Goal: Task Accomplishment & Management: Manage account settings

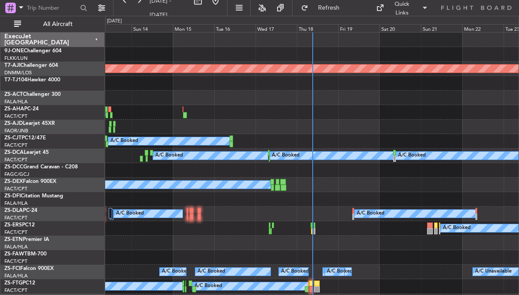
click at [323, 25] on div "Thu 18" at bounding box center [317, 28] width 41 height 8
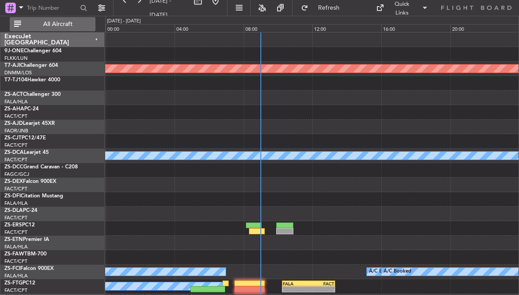
click at [52, 21] on span "All Aircraft" at bounding box center [58, 24] width 70 height 6
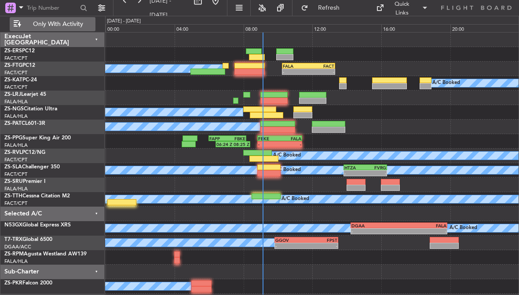
click at [237, 66] on div at bounding box center [249, 66] width 30 height 6
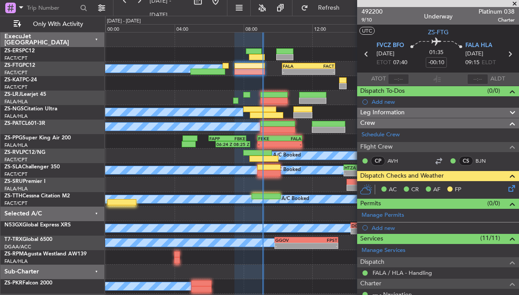
click at [514, 3] on span at bounding box center [514, 4] width 9 height 8
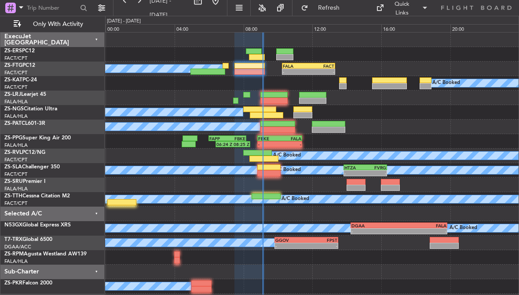
type input "0"
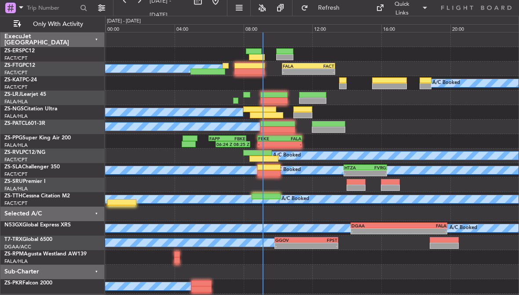
click at [209, 70] on div at bounding box center [207, 72] width 35 height 6
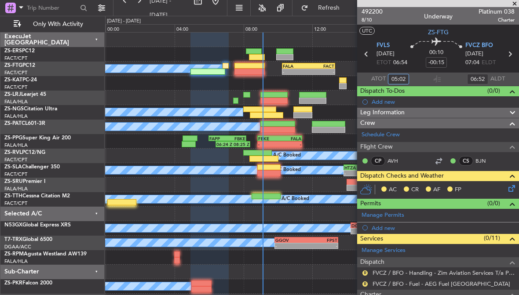
click at [402, 75] on input "05:02" at bounding box center [398, 79] width 21 height 11
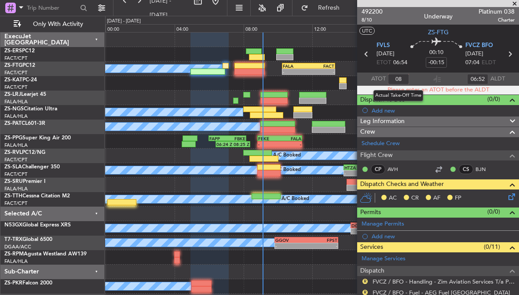
type input "0"
type input "06:52"
click at [481, 75] on input "06:52" at bounding box center [477, 79] width 21 height 11
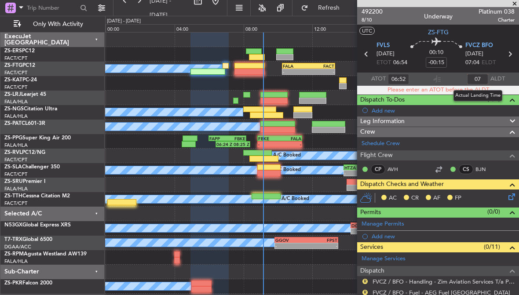
type input "0"
type input "05:02"
click at [511, 2] on span at bounding box center [514, 4] width 9 height 8
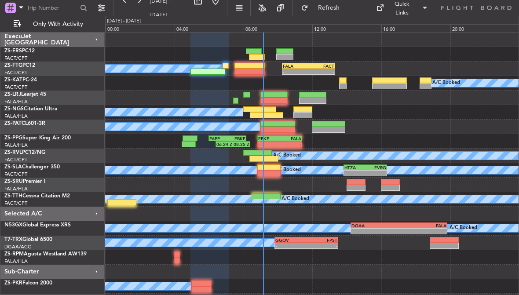
type input "0"
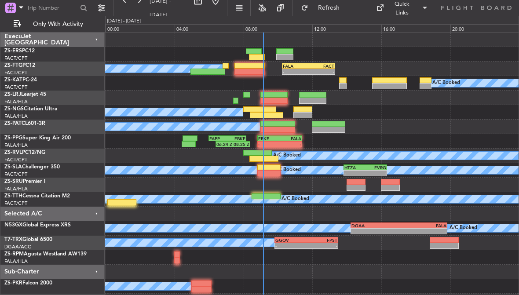
click at [213, 72] on div at bounding box center [207, 72] width 35 height 6
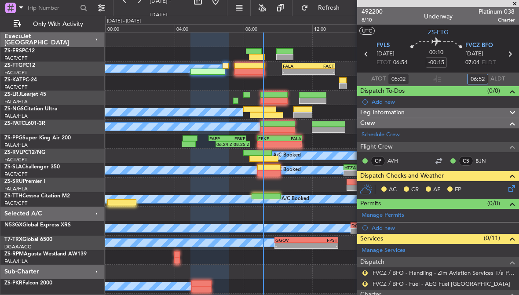
click at [479, 76] on input "06:52" at bounding box center [477, 79] width 21 height 11
type input "05:04"
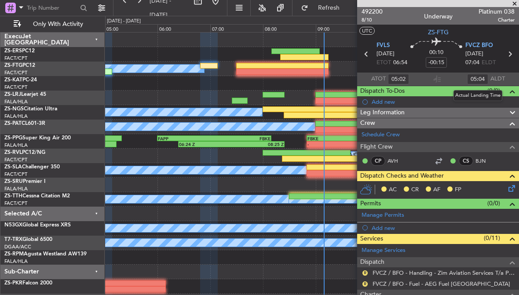
click at [235, 73] on div "A/C Booked A/C Booked A/C Booked A/C Booked A/C Booked A/C Booked A/C Booked A/…" at bounding box center [311, 69] width 413 height 15
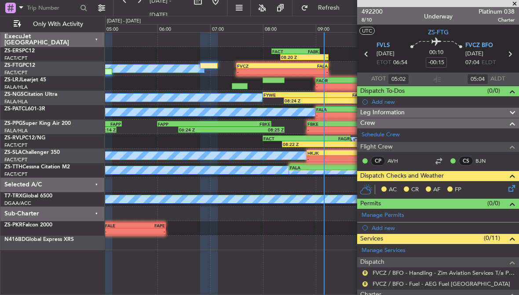
click at [515, 2] on span at bounding box center [514, 4] width 9 height 8
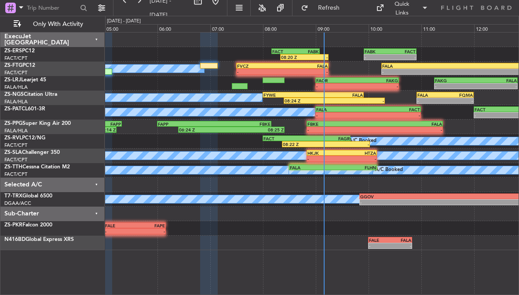
type input "0"
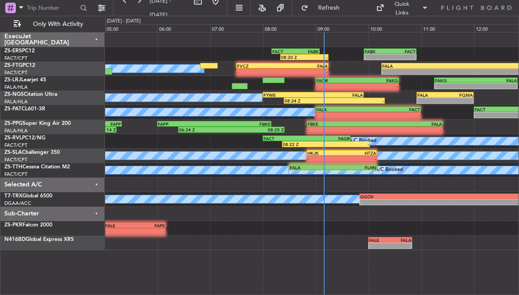
click at [209, 65] on div at bounding box center [209, 66] width 18 height 6
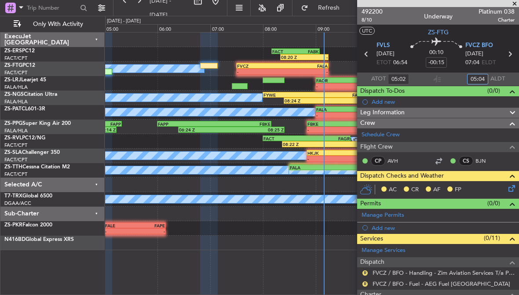
click at [478, 76] on input "05:04" at bounding box center [477, 79] width 21 height 11
type input "07:02"
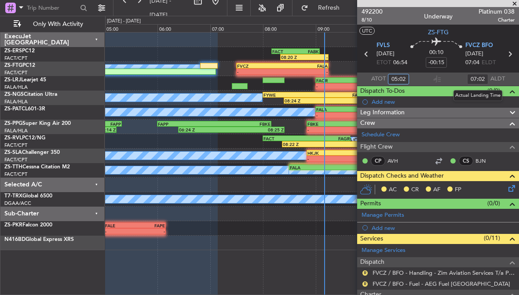
click at [400, 77] on input "05:02" at bounding box center [398, 79] width 21 height 11
type input "06:52"
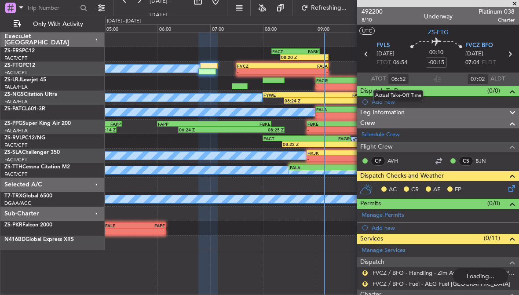
click at [513, 183] on icon at bounding box center [510, 186] width 7 height 7
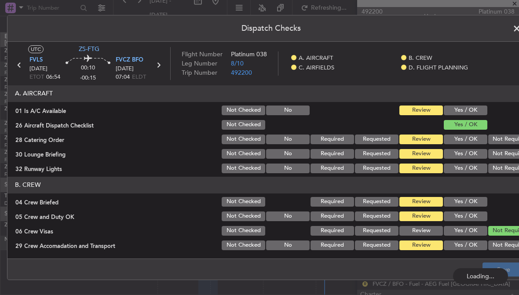
click at [474, 114] on button "Yes / OK" at bounding box center [466, 111] width 44 height 10
click at [479, 110] on button "Yes / OK" at bounding box center [466, 111] width 44 height 10
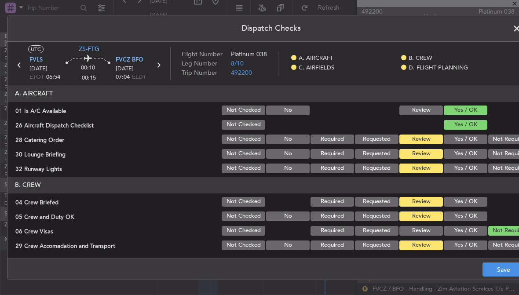
click at [506, 143] on button "Not Required" at bounding box center [510, 140] width 44 height 10
click at [510, 164] on button "Not Required" at bounding box center [510, 169] width 44 height 10
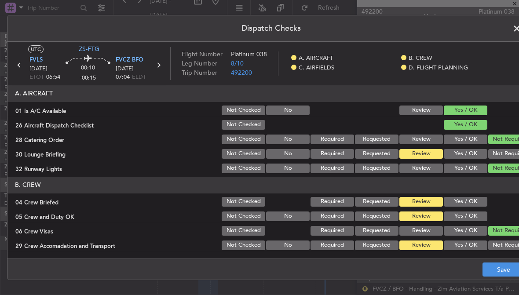
click at [510, 151] on button "Not Required" at bounding box center [510, 154] width 44 height 10
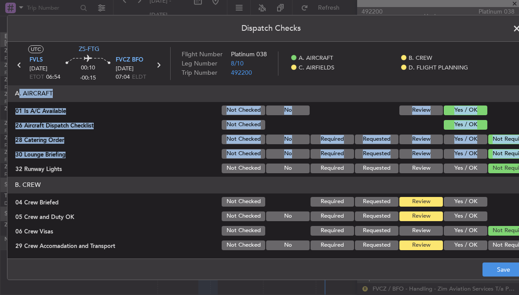
click at [487, 189] on header "B. CREW" at bounding box center [270, 185] width 527 height 17
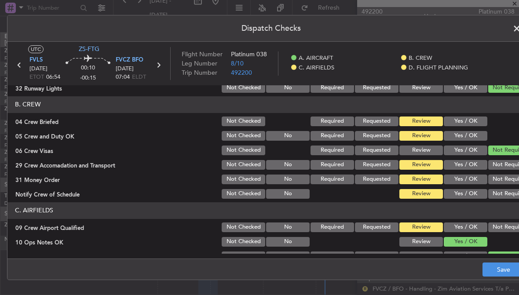
scroll to position [82, 0]
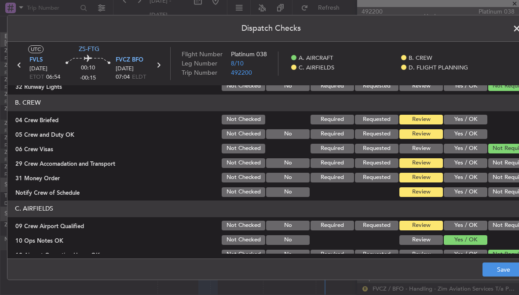
click at [481, 115] on button "Yes / OK" at bounding box center [466, 120] width 44 height 10
click at [479, 135] on button "Yes / OK" at bounding box center [466, 134] width 44 height 10
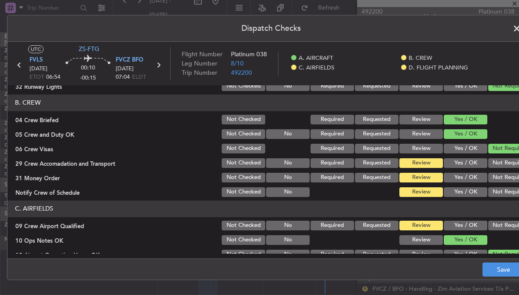
click at [507, 165] on button "Not Required" at bounding box center [510, 163] width 44 height 10
click at [505, 182] on button "Not Required" at bounding box center [510, 178] width 44 height 10
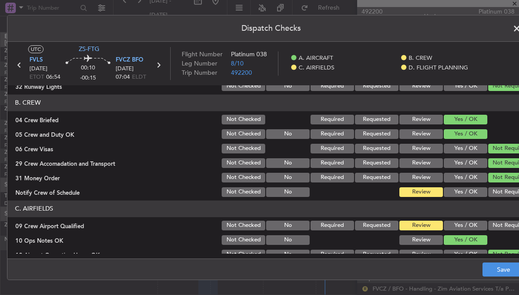
click at [507, 194] on button "Not Required" at bounding box center [510, 192] width 44 height 10
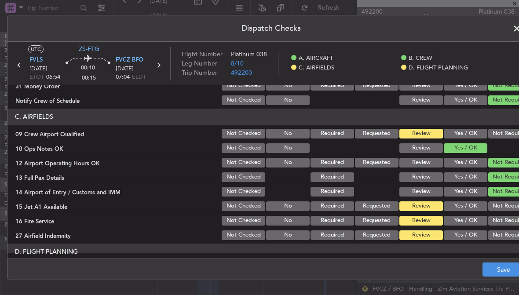
scroll to position [182, 0]
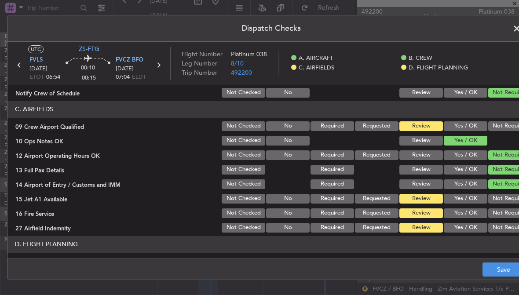
click at [502, 124] on button "Not Required" at bounding box center [510, 126] width 44 height 10
click at [507, 197] on button "Not Required" at bounding box center [510, 199] width 44 height 10
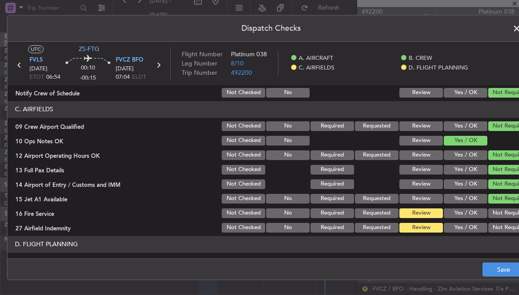
click at [506, 216] on button "Not Required" at bounding box center [510, 213] width 44 height 10
click at [502, 228] on button "Not Required" at bounding box center [510, 228] width 44 height 10
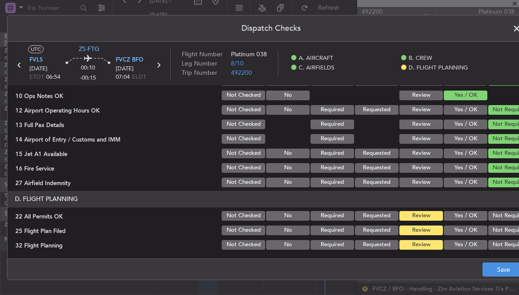
scroll to position [227, 0]
click at [501, 214] on button "Not Required" at bounding box center [510, 216] width 44 height 10
click at [477, 229] on button "Yes / OK" at bounding box center [466, 231] width 44 height 10
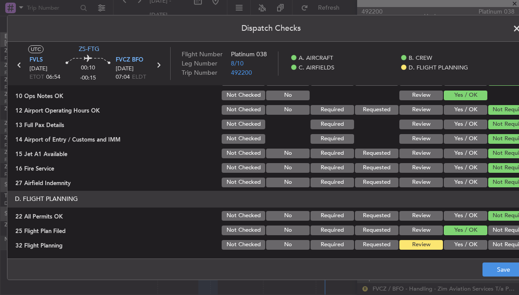
click at [476, 246] on button "Yes / OK" at bounding box center [466, 245] width 44 height 10
click at [502, 267] on button "Save" at bounding box center [503, 270] width 42 height 14
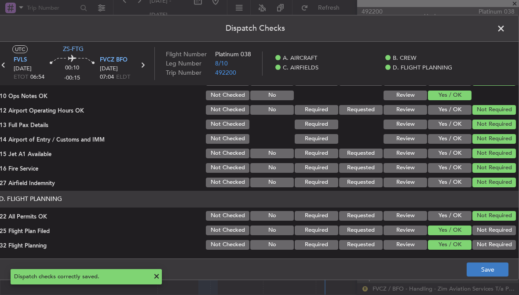
scroll to position [0, 16]
click at [505, 29] on span at bounding box center [505, 31] width 0 height 18
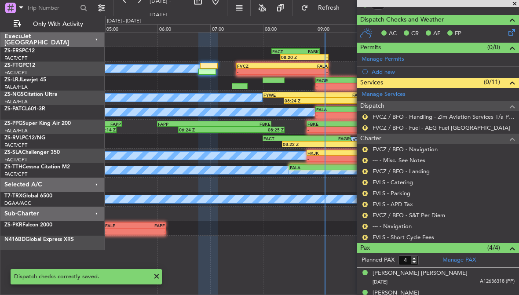
scroll to position [171, 0]
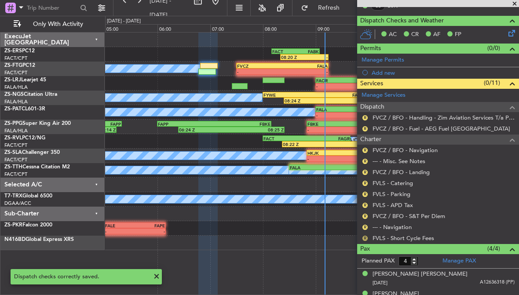
click at [365, 237] on button "R" at bounding box center [364, 238] width 5 height 5
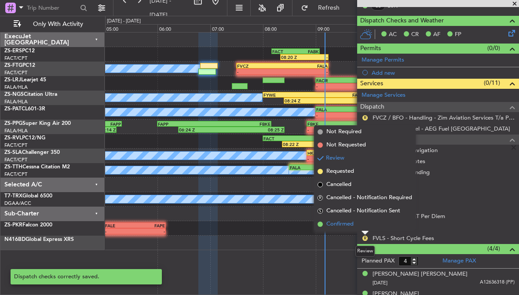
click at [349, 227] on span "Confirmed" at bounding box center [339, 224] width 27 height 9
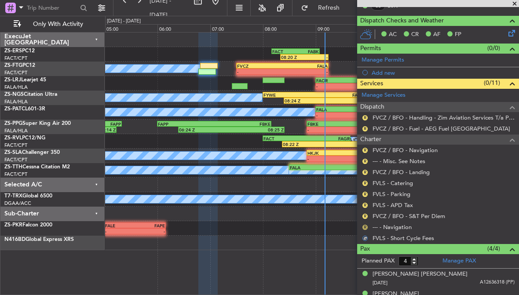
click at [365, 225] on button "R" at bounding box center [364, 227] width 5 height 5
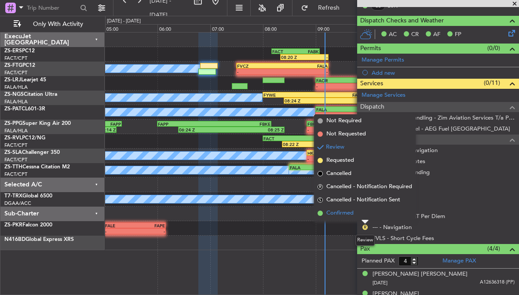
click at [350, 211] on span "Confirmed" at bounding box center [339, 213] width 27 height 9
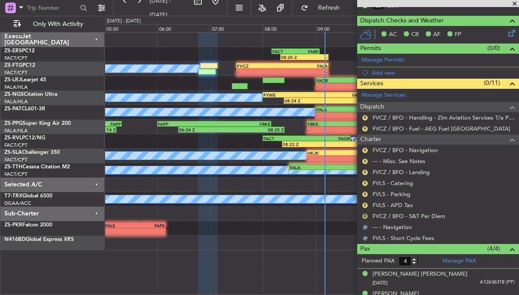
click at [366, 214] on button "R" at bounding box center [364, 216] width 5 height 5
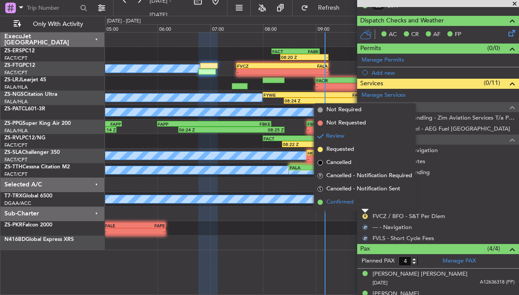
click at [349, 201] on span "Confirmed" at bounding box center [339, 202] width 27 height 9
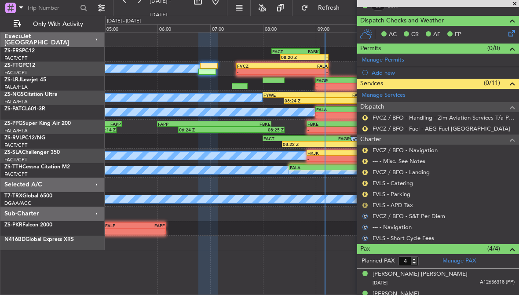
click at [366, 204] on button "R" at bounding box center [364, 205] width 5 height 5
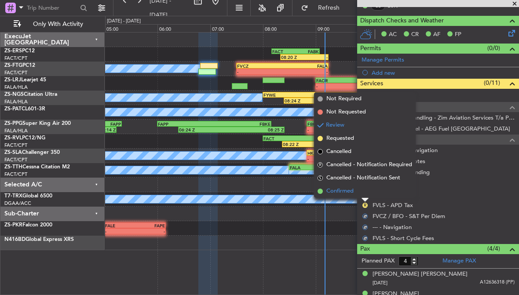
click at [349, 190] on span "Confirmed" at bounding box center [339, 191] width 27 height 9
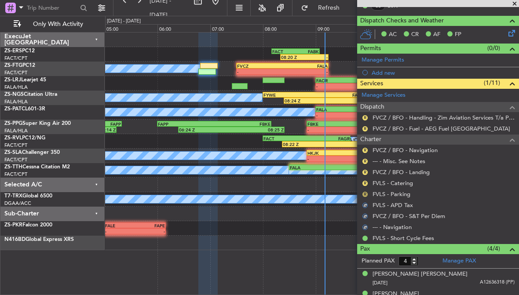
click at [365, 192] on button "R" at bounding box center [364, 194] width 5 height 5
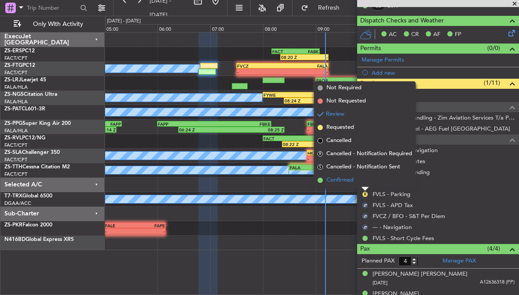
click at [350, 181] on span "Confirmed" at bounding box center [339, 180] width 27 height 9
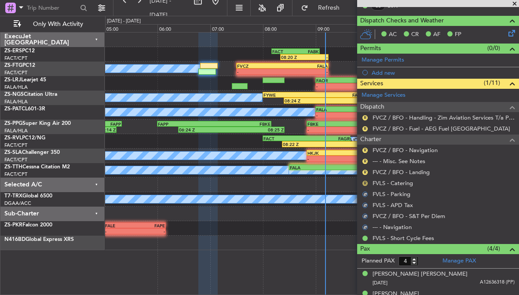
click at [365, 181] on button "R" at bounding box center [364, 183] width 5 height 5
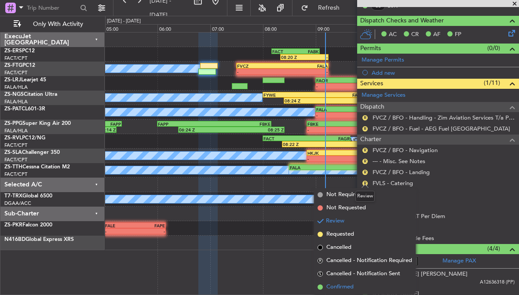
click at [357, 288] on li "Confirmed" at bounding box center [365, 287] width 102 height 13
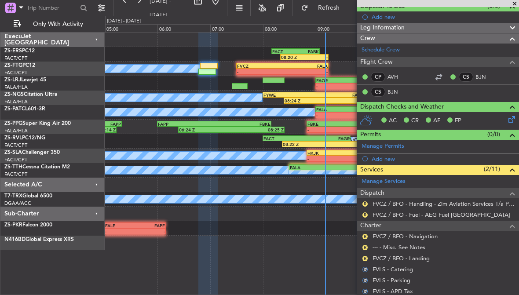
scroll to position [78, 0]
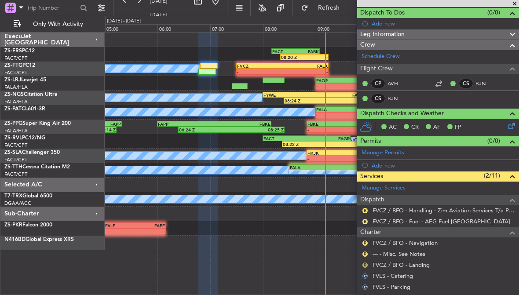
click at [365, 263] on button "R" at bounding box center [364, 265] width 5 height 5
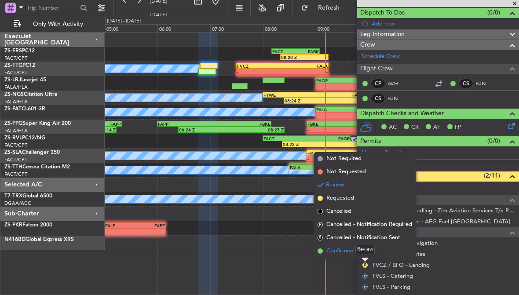
click at [348, 251] on span "Confirmed" at bounding box center [339, 251] width 27 height 9
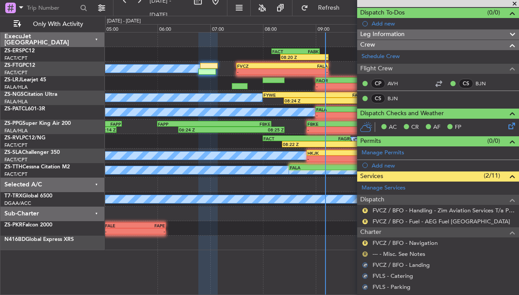
click at [367, 252] on button "R" at bounding box center [364, 254] width 5 height 5
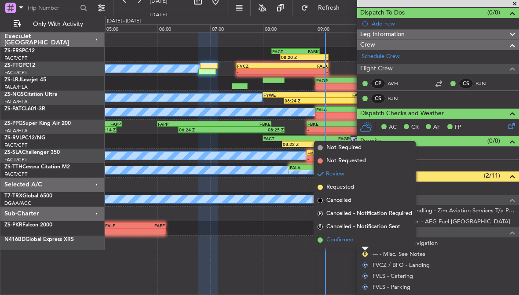
click at [354, 241] on li "Confirmed" at bounding box center [365, 239] width 102 height 13
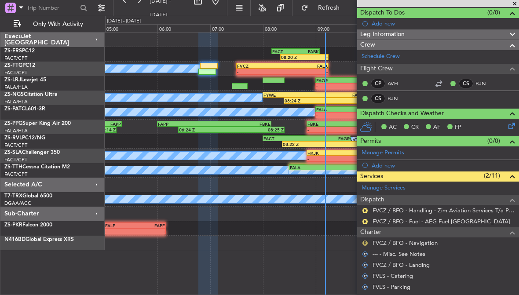
click at [365, 241] on button "R" at bounding box center [364, 243] width 5 height 5
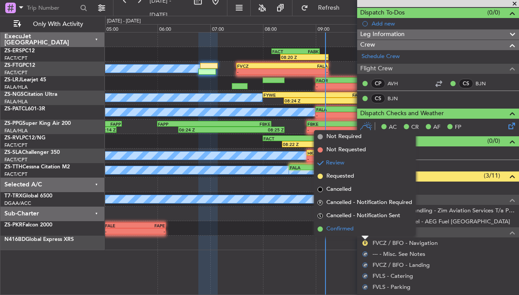
click at [352, 230] on span "Confirmed" at bounding box center [339, 229] width 27 height 9
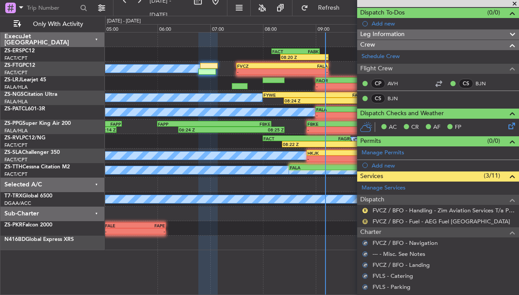
click at [364, 220] on button "R" at bounding box center [364, 221] width 5 height 5
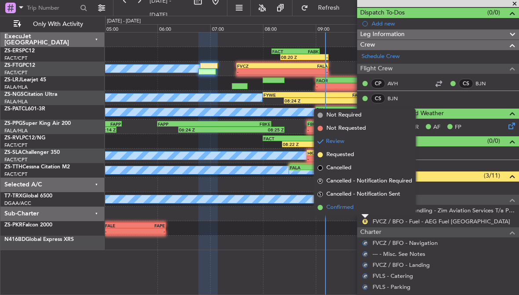
click at [350, 207] on span "Confirmed" at bounding box center [339, 207] width 27 height 9
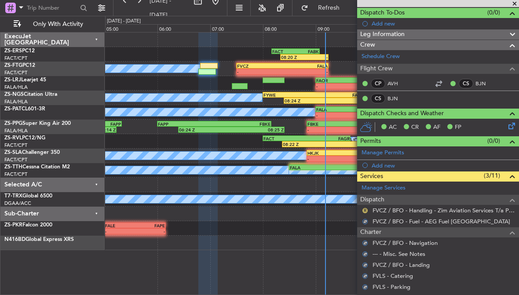
click at [366, 208] on button "R" at bounding box center [364, 210] width 5 height 5
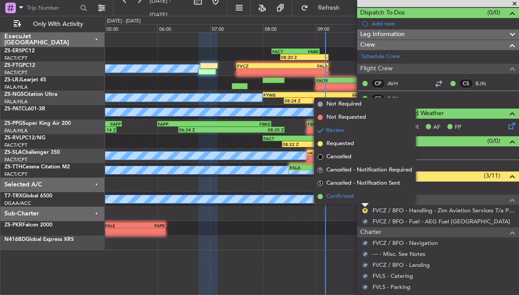
click at [352, 197] on span "Confirmed" at bounding box center [339, 196] width 27 height 9
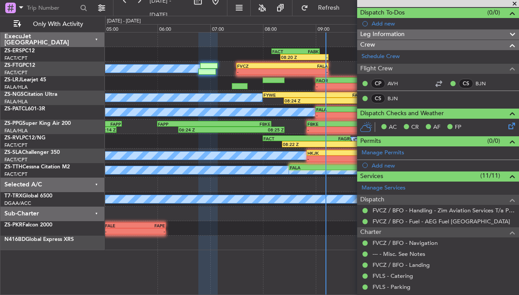
click at [275, 69] on div "-" at bounding box center [259, 71] width 45 height 5
type input "-00:10"
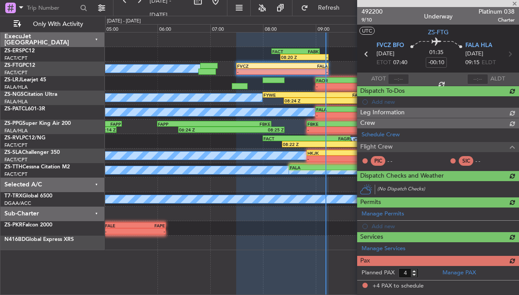
scroll to position [0, 0]
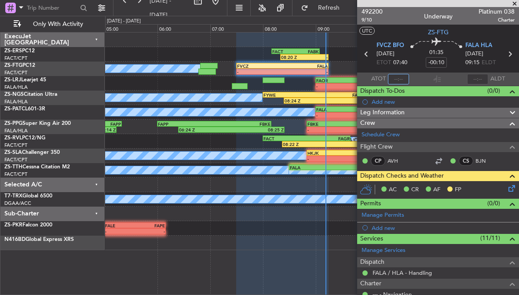
click at [398, 78] on input "text" at bounding box center [398, 79] width 21 height 11
type input "07:35"
click at [510, 189] on icon at bounding box center [510, 186] width 7 height 7
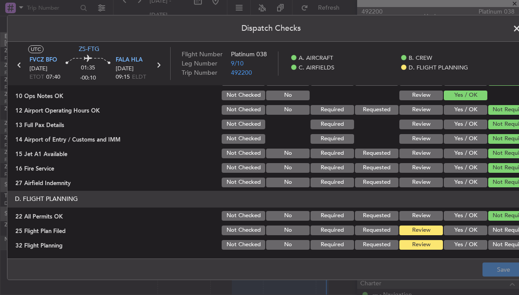
scroll to position [227, 0]
click at [472, 240] on button "Yes / OK" at bounding box center [466, 245] width 44 height 10
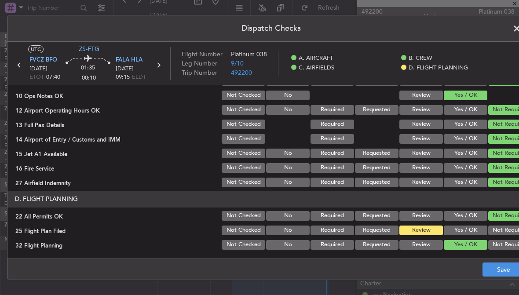
click at [471, 229] on button "Yes / OK" at bounding box center [466, 231] width 44 height 10
click at [489, 266] on button "Save" at bounding box center [503, 270] width 42 height 14
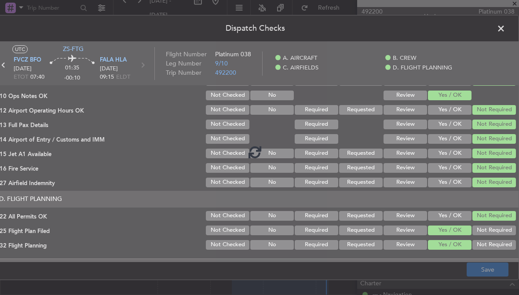
scroll to position [0, 16]
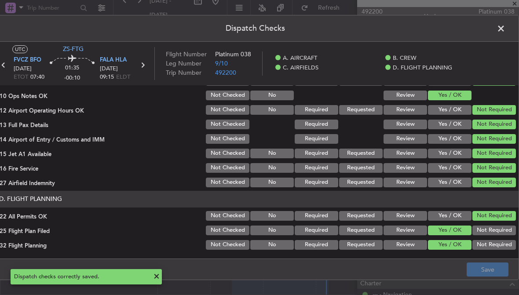
click at [505, 30] on span at bounding box center [505, 31] width 0 height 18
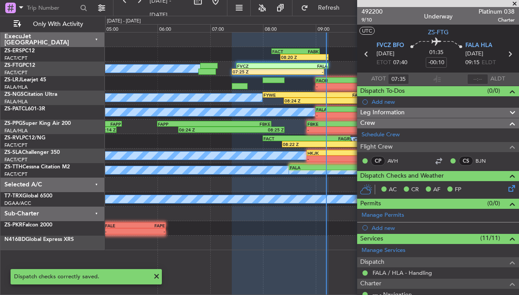
click at [514, 5] on span at bounding box center [514, 4] width 9 height 8
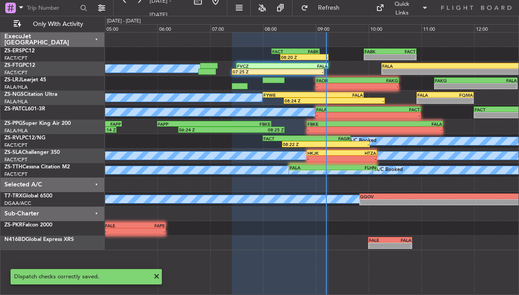
type input "0"
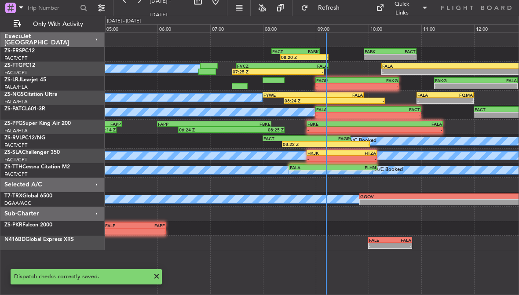
click at [419, 70] on div "-" at bounding box center [422, 71] width 80 height 5
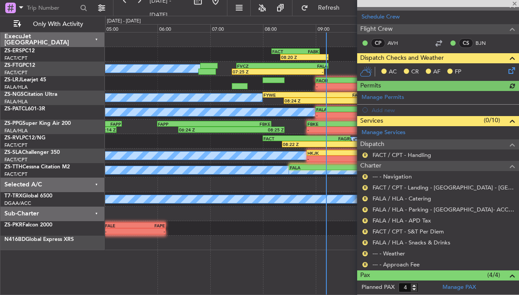
scroll to position [95, 0]
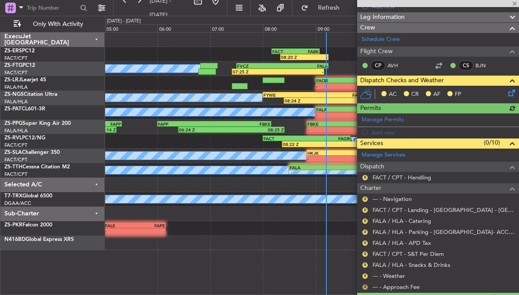
click at [364, 288] on button "R" at bounding box center [364, 286] width 5 height 5
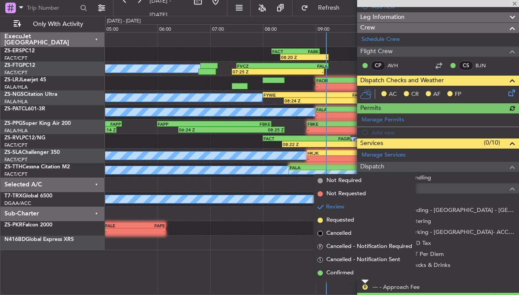
click at [365, 277] on div "Review" at bounding box center [365, 277] width 0 height 0
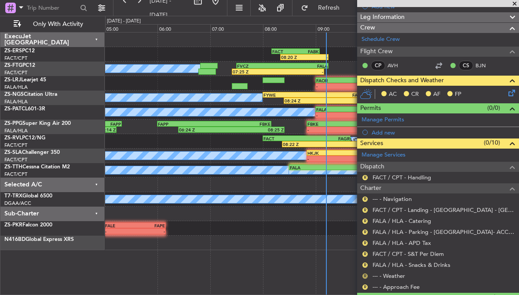
click at [366, 277] on button "R" at bounding box center [364, 276] width 5 height 5
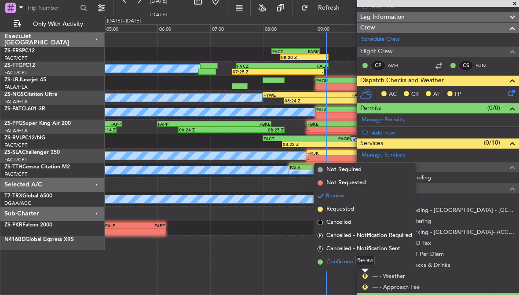
click at [348, 261] on span "Confirmed" at bounding box center [339, 262] width 27 height 9
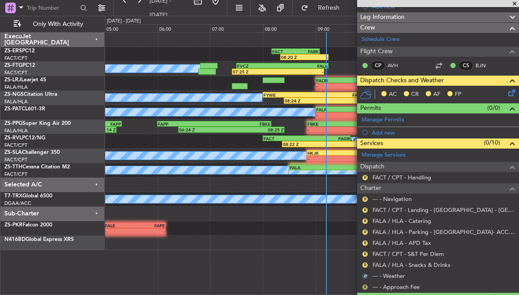
click at [366, 284] on button "R" at bounding box center [364, 286] width 5 height 5
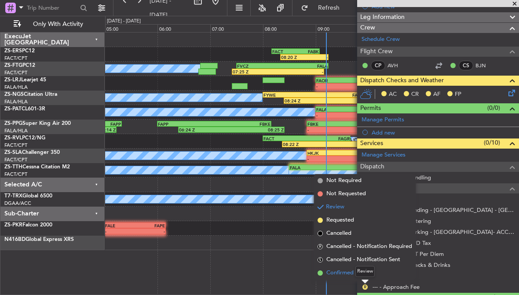
click at [348, 270] on span "Confirmed" at bounding box center [339, 273] width 27 height 9
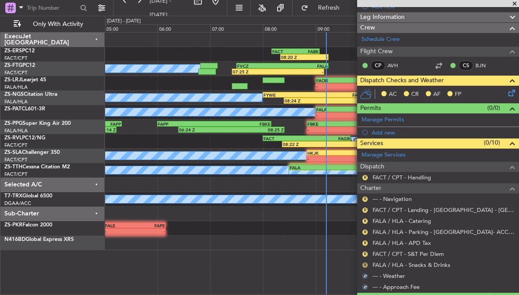
click at [366, 263] on button "R" at bounding box center [364, 265] width 5 height 5
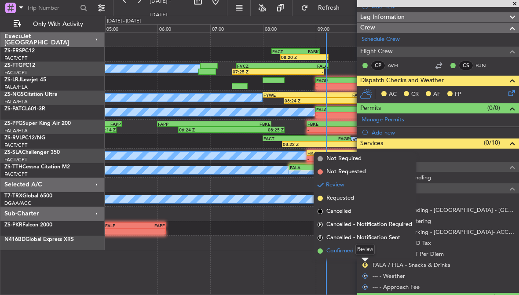
click at [347, 249] on span "Confirmed" at bounding box center [339, 251] width 27 height 9
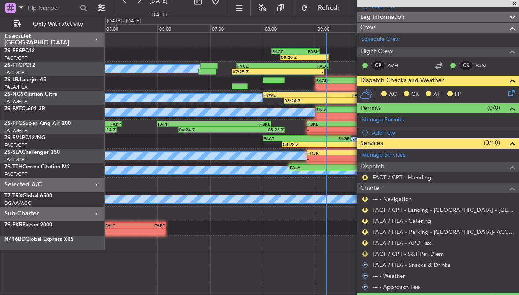
click at [365, 252] on button "R" at bounding box center [364, 254] width 5 height 5
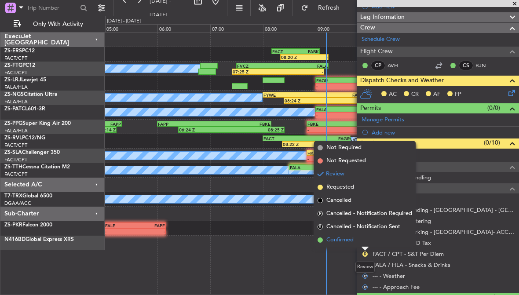
click at [350, 240] on span "Confirmed" at bounding box center [339, 240] width 27 height 9
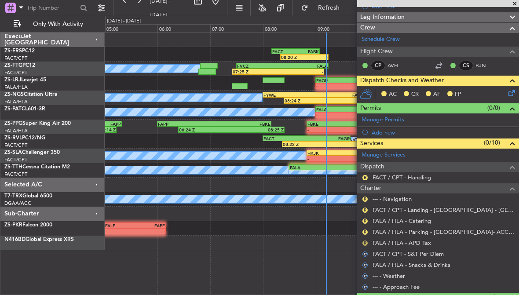
click at [365, 242] on button "R" at bounding box center [364, 243] width 5 height 5
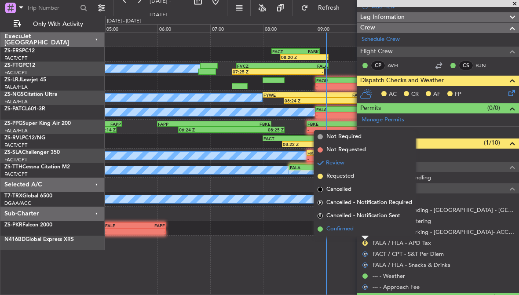
click at [350, 228] on span "Confirmed" at bounding box center [339, 229] width 27 height 9
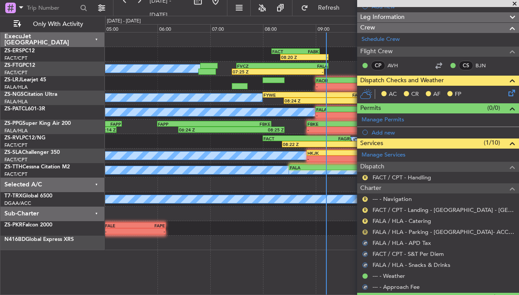
click at [365, 230] on button "R" at bounding box center [364, 232] width 5 height 5
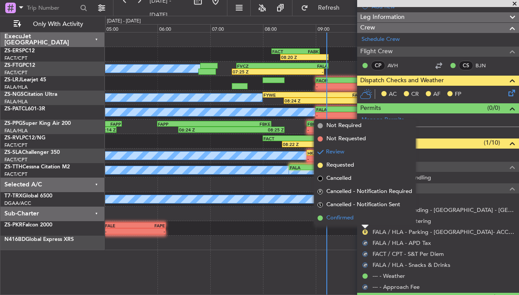
click at [351, 219] on span "Confirmed" at bounding box center [339, 218] width 27 height 9
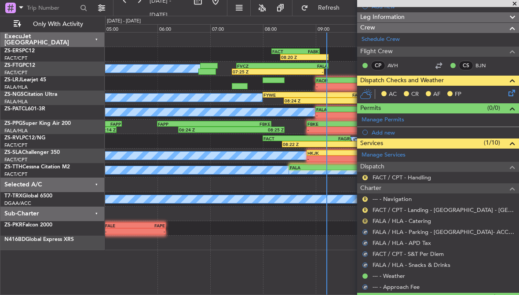
click at [365, 219] on button "R" at bounding box center [364, 221] width 5 height 5
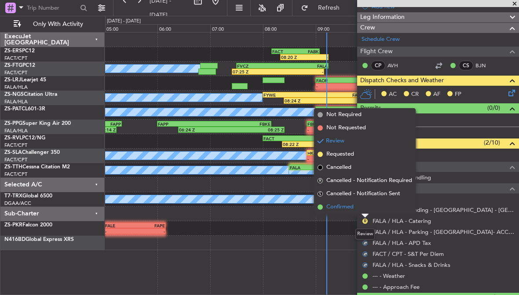
click at [354, 207] on li "Confirmed" at bounding box center [365, 207] width 102 height 13
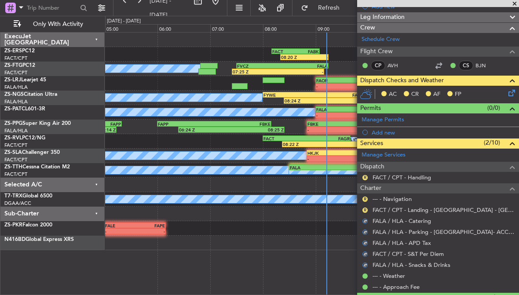
click at [368, 207] on div "R" at bounding box center [364, 210] width 7 height 7
click at [366, 209] on button "R" at bounding box center [364, 210] width 5 height 5
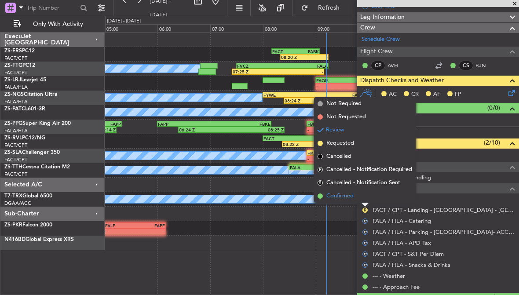
click at [347, 195] on span "Confirmed" at bounding box center [339, 196] width 27 height 9
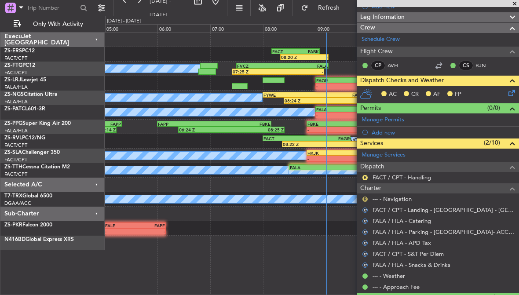
click at [365, 197] on button "R" at bounding box center [364, 199] width 5 height 5
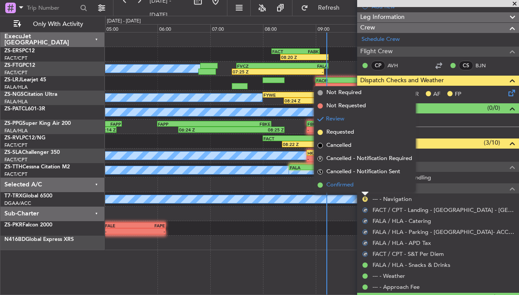
click at [346, 186] on span "Confirmed" at bounding box center [339, 185] width 27 height 9
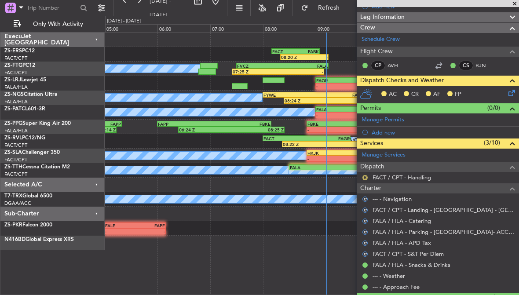
click at [365, 175] on button "R" at bounding box center [364, 177] width 5 height 5
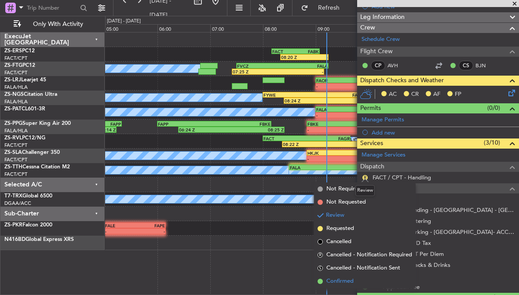
click at [337, 279] on span "Confirmed" at bounding box center [339, 281] width 27 height 9
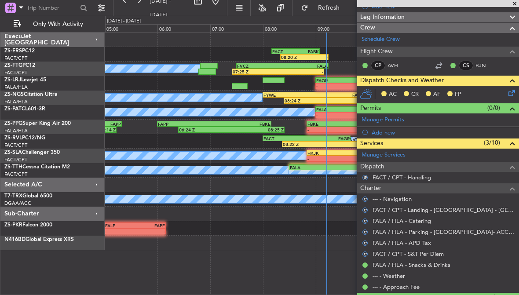
click at [512, 91] on icon at bounding box center [510, 91] width 7 height 7
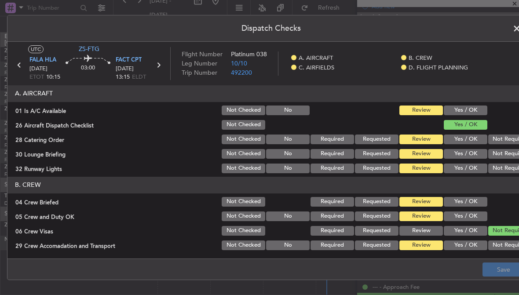
click at [482, 109] on button "Yes / OK" at bounding box center [466, 111] width 44 height 10
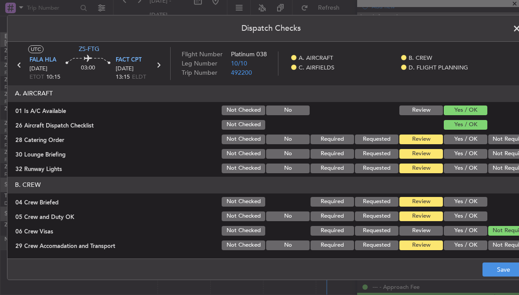
click at [507, 139] on button "Not Required" at bounding box center [510, 140] width 44 height 10
click at [508, 167] on button "Not Required" at bounding box center [510, 169] width 44 height 10
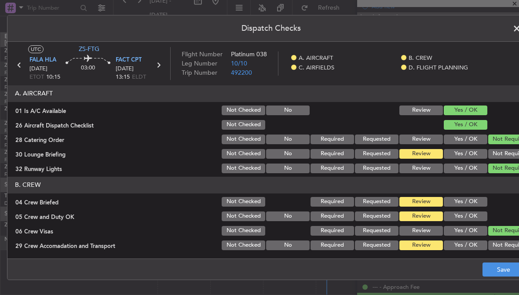
click at [502, 152] on button "Not Required" at bounding box center [510, 154] width 44 height 10
click at [479, 204] on button "Yes / OK" at bounding box center [466, 202] width 44 height 10
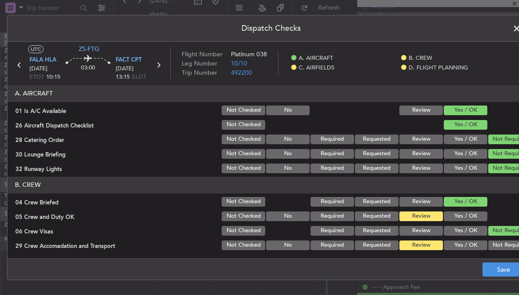
click at [480, 217] on button "Yes / OK" at bounding box center [466, 217] width 44 height 10
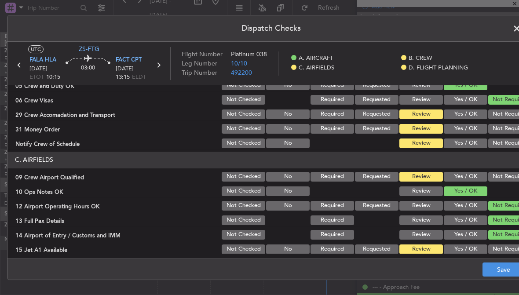
scroll to position [133, 0]
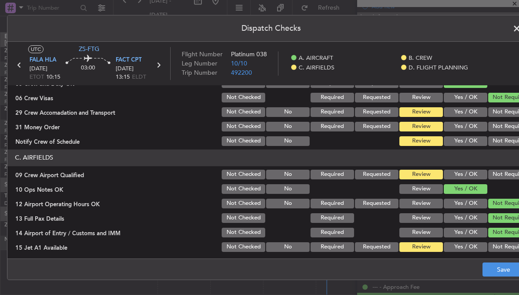
click at [501, 113] on button "Not Required" at bounding box center [510, 112] width 44 height 10
click at [505, 124] on button "Not Required" at bounding box center [510, 127] width 44 height 10
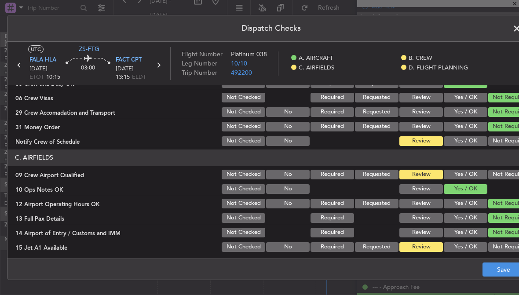
click at [506, 145] on button "Not Required" at bounding box center [510, 141] width 44 height 10
click at [509, 176] on button "Not Required" at bounding box center [510, 175] width 44 height 10
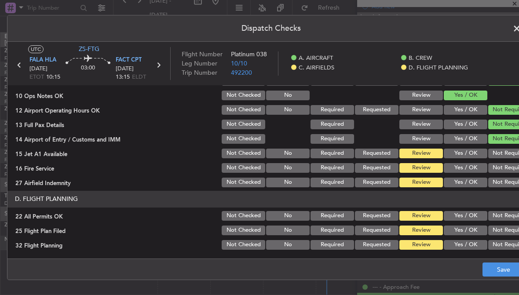
scroll to position [227, 0]
click at [503, 170] on button "Not Required" at bounding box center [510, 168] width 44 height 10
click at [506, 153] on button "Not Required" at bounding box center [510, 154] width 44 height 10
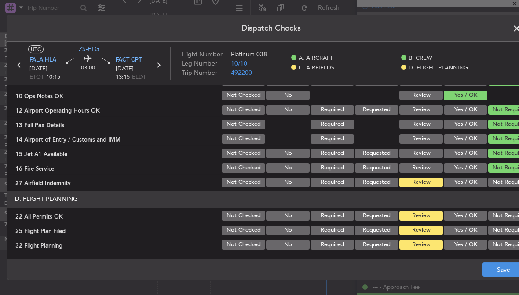
click at [505, 182] on button "Not Required" at bounding box center [510, 183] width 44 height 10
click at [504, 215] on button "Not Required" at bounding box center [510, 216] width 44 height 10
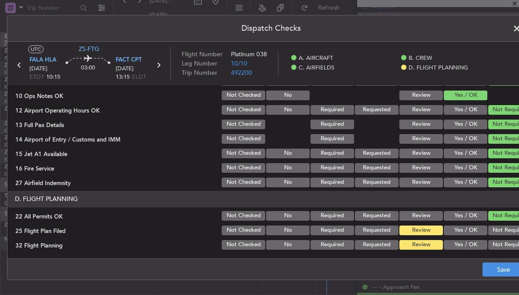
click at [469, 234] on button "Yes / OK" at bounding box center [466, 231] width 44 height 10
click at [471, 244] on button "Yes / OK" at bounding box center [466, 245] width 44 height 10
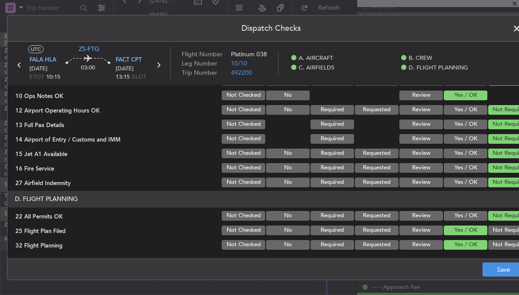
click at [487, 264] on button "Save" at bounding box center [503, 270] width 42 height 14
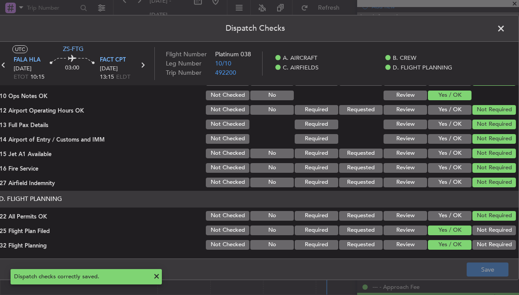
scroll to position [0, 16]
click at [505, 30] on span at bounding box center [505, 31] width 0 height 18
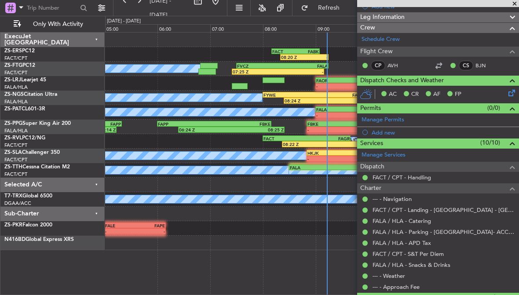
click at [512, 4] on span at bounding box center [514, 4] width 9 height 8
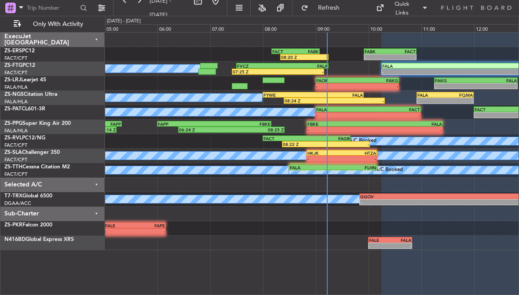
type input "0"
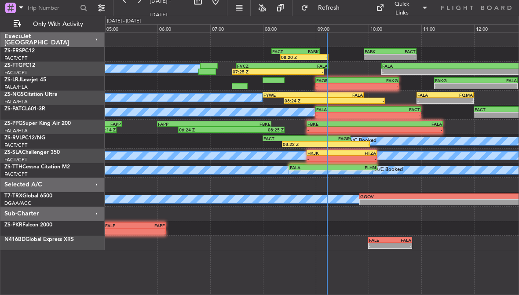
scroll to position [0, 0]
click at [349, 97] on div "FALA" at bounding box center [338, 94] width 50 height 5
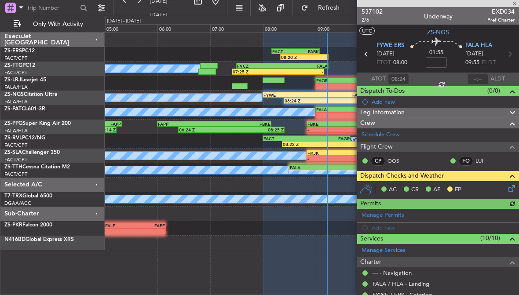
click at [512, 187] on icon at bounding box center [510, 186] width 7 height 7
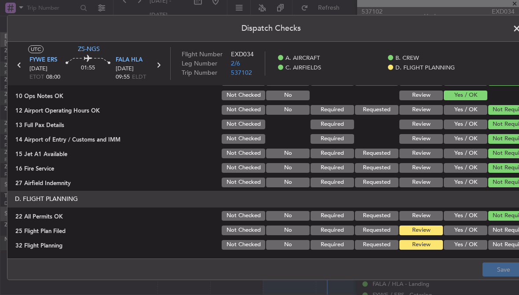
scroll to position [227, 0]
click at [465, 244] on button "Yes / OK" at bounding box center [466, 245] width 44 height 10
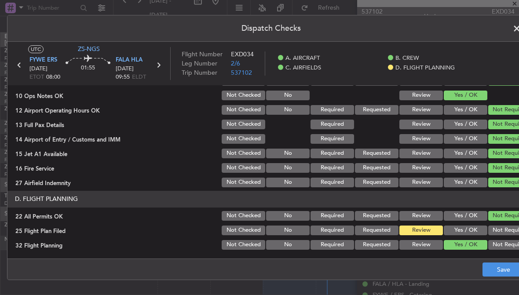
click at [467, 231] on button "Yes / OK" at bounding box center [466, 231] width 44 height 10
click at [490, 274] on button "Save" at bounding box center [503, 270] width 42 height 14
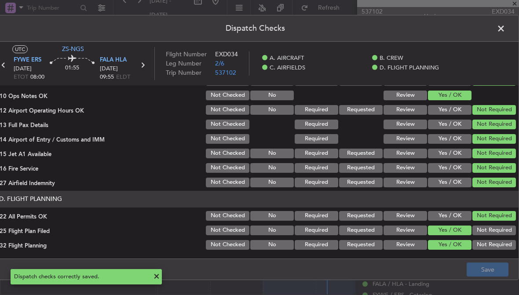
scroll to position [0, 16]
click at [505, 30] on span at bounding box center [505, 31] width 0 height 18
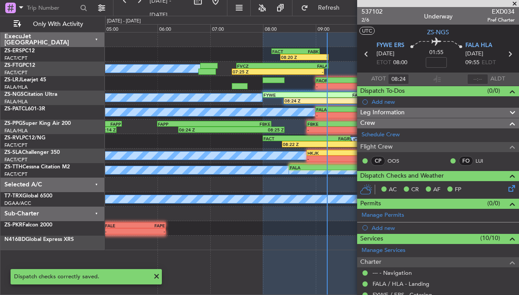
click at [514, 3] on span at bounding box center [514, 4] width 9 height 8
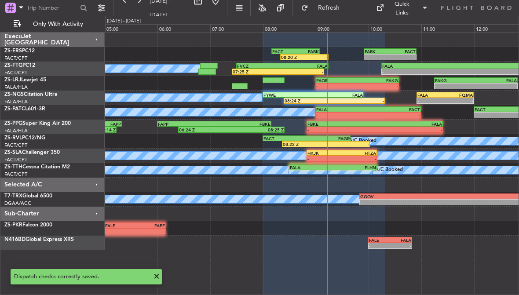
type input "0"
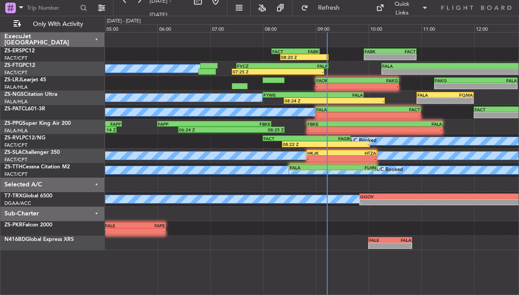
click at [448, 97] on div "FALA 10:55 Z FQMA 12:00 Z" at bounding box center [444, 95] width 57 height 6
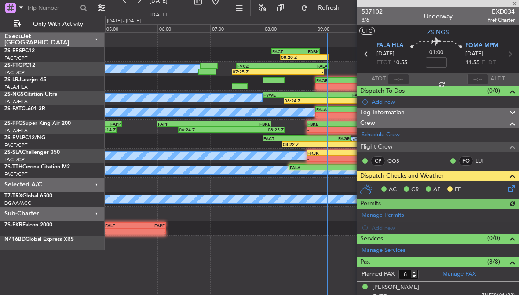
click at [511, 189] on icon at bounding box center [510, 186] width 7 height 7
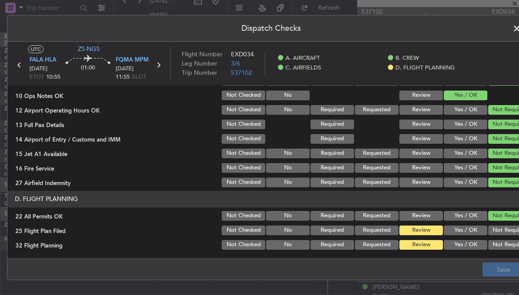
scroll to position [227, 0]
click at [465, 242] on button "Yes / OK" at bounding box center [466, 245] width 44 height 10
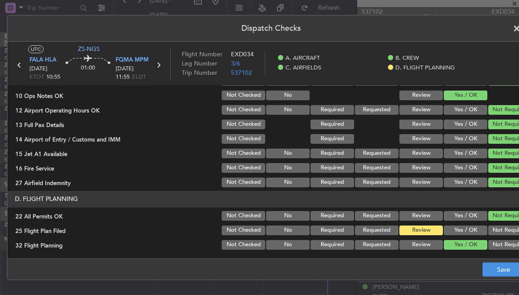
click at [467, 229] on button "Yes / OK" at bounding box center [466, 231] width 44 height 10
click at [488, 268] on button "Save" at bounding box center [503, 270] width 42 height 14
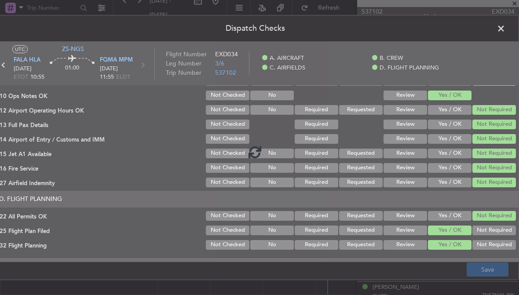
scroll to position [0, 16]
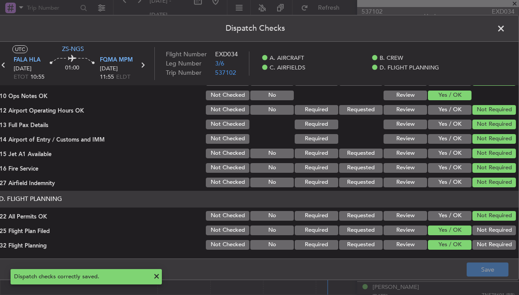
click at [505, 30] on span at bounding box center [505, 31] width 0 height 18
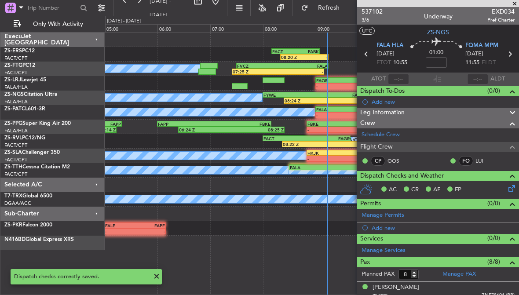
click at [513, 3] on span at bounding box center [514, 4] width 9 height 8
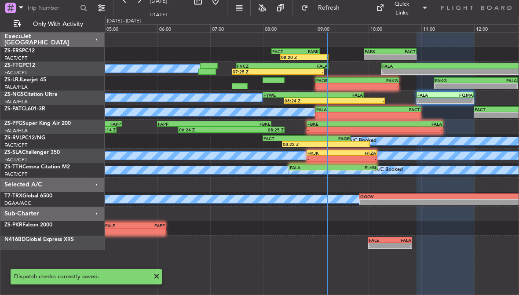
type input "0"
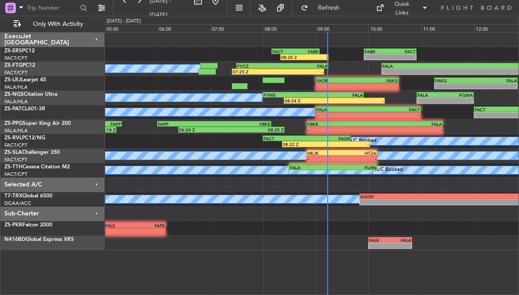
click at [347, 155] on div "HTZA" at bounding box center [359, 152] width 34 height 5
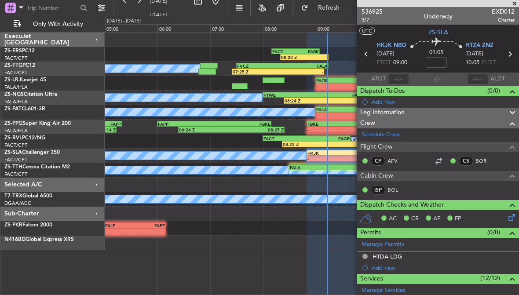
click at [512, 4] on span at bounding box center [514, 4] width 9 height 8
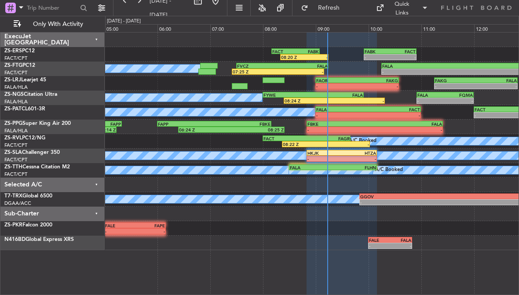
type input "0"
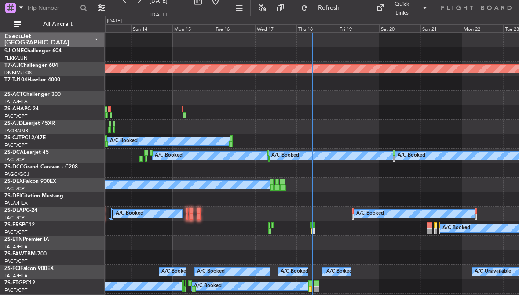
click at [361, 28] on div "Fri 19" at bounding box center [358, 28] width 41 height 8
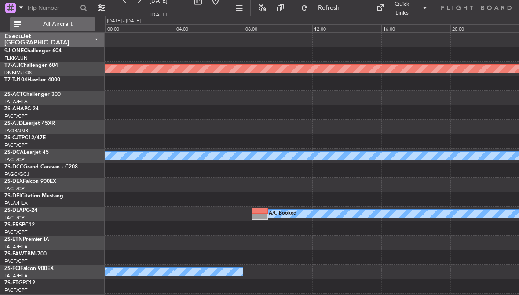
click at [83, 22] on span "All Aircraft" at bounding box center [58, 24] width 70 height 6
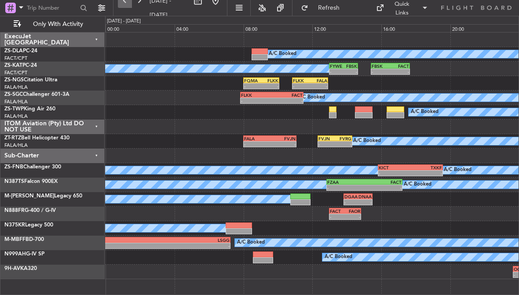
click at [125, 2] on button at bounding box center [125, 1] width 14 height 14
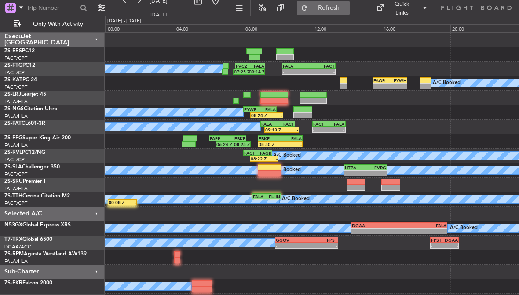
click at [339, 9] on span "Refresh" at bounding box center [328, 8] width 37 height 6
click at [268, 196] on div "FLHN" at bounding box center [273, 196] width 14 height 5
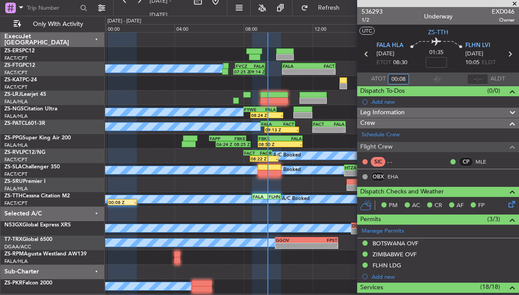
click at [405, 74] on input "00:08" at bounding box center [398, 79] width 21 height 11
type input "08:26"
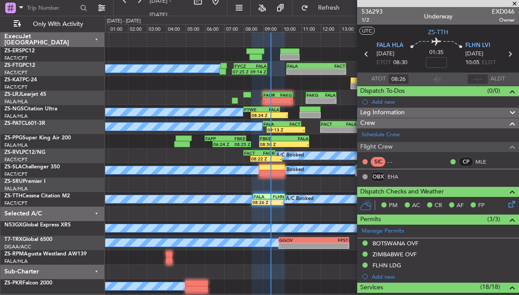
click at [514, 0] on span at bounding box center [514, 4] width 9 height 8
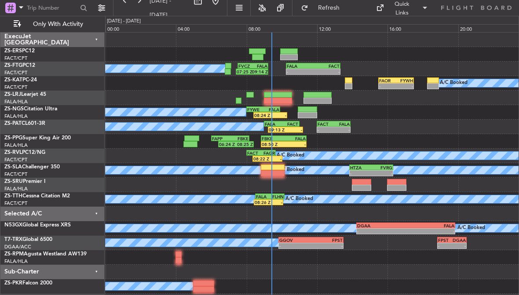
click at [323, 96] on div at bounding box center [317, 95] width 28 height 6
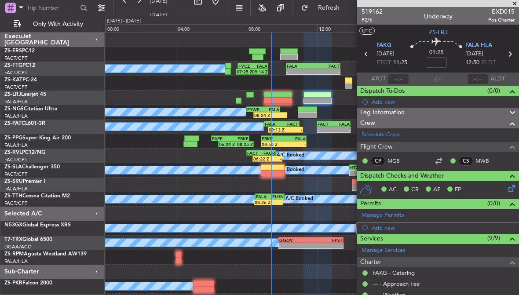
click at [515, 1] on span at bounding box center [514, 4] width 9 height 8
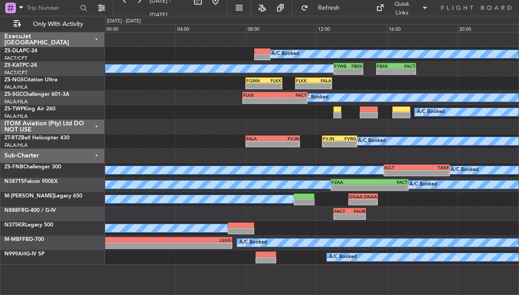
click at [319, 84] on div "-" at bounding box center [323, 86] width 18 height 5
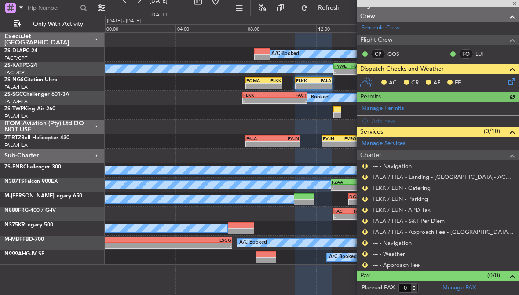
scroll to position [106, 0]
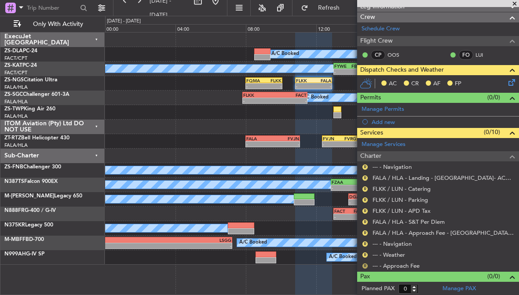
click at [365, 265] on button "R" at bounding box center [364, 265] width 5 height 5
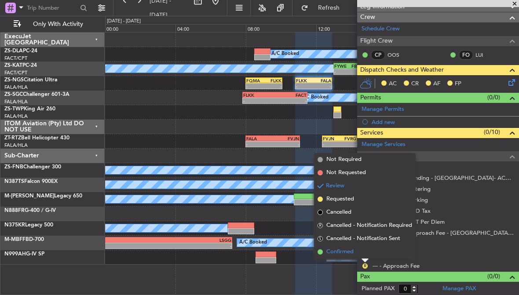
click at [347, 250] on span "Confirmed" at bounding box center [339, 252] width 27 height 9
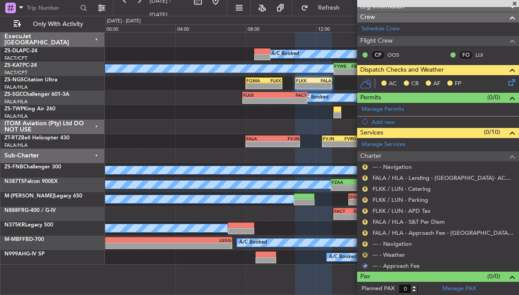
click at [364, 252] on button "R" at bounding box center [364, 254] width 5 height 5
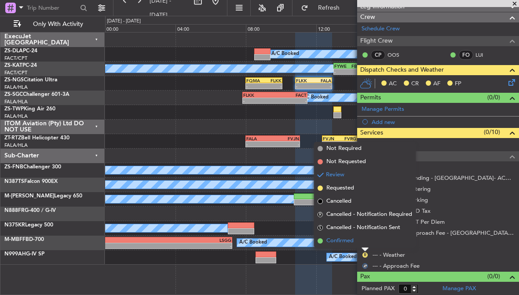
click at [350, 241] on span "Confirmed" at bounding box center [339, 241] width 27 height 9
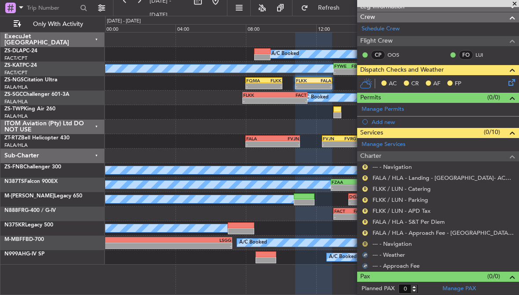
click at [366, 241] on button "R" at bounding box center [364, 243] width 5 height 5
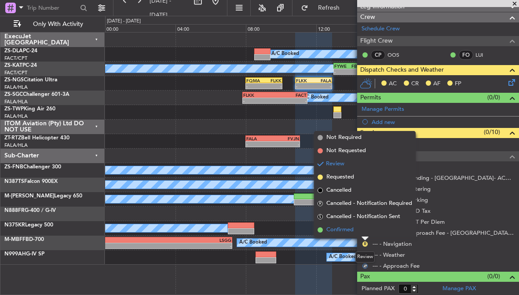
click at [350, 230] on span "Confirmed" at bounding box center [339, 230] width 27 height 9
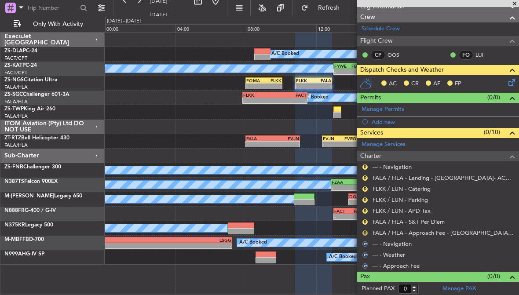
click at [365, 232] on button "R" at bounding box center [364, 232] width 5 height 5
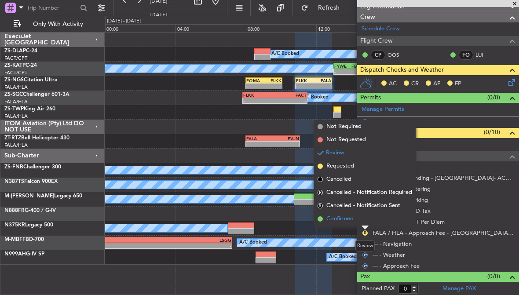
click at [353, 221] on span "Confirmed" at bounding box center [339, 219] width 27 height 9
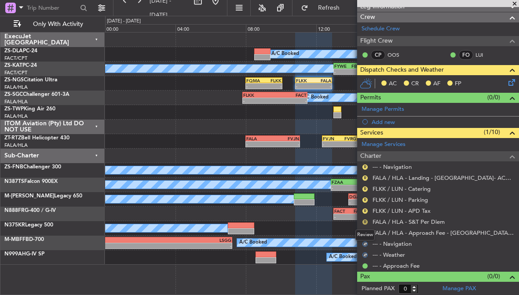
click at [364, 219] on button "R" at bounding box center [364, 221] width 5 height 5
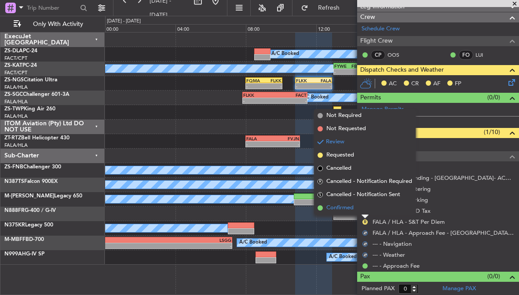
click at [353, 211] on span "Confirmed" at bounding box center [339, 208] width 27 height 9
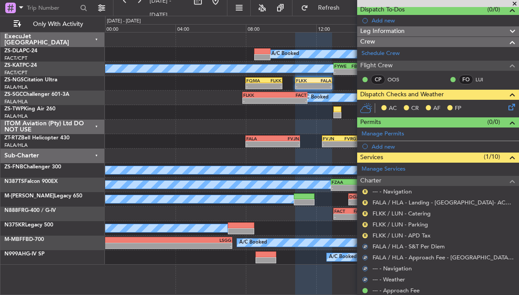
scroll to position [61, 0]
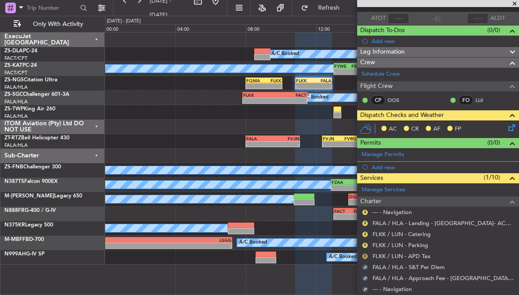
click at [365, 257] on button "R" at bounding box center [364, 256] width 5 height 5
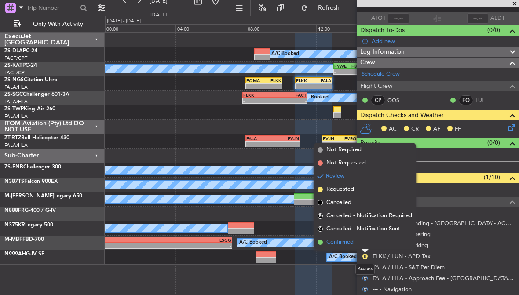
click at [356, 242] on li "Confirmed" at bounding box center [365, 242] width 102 height 13
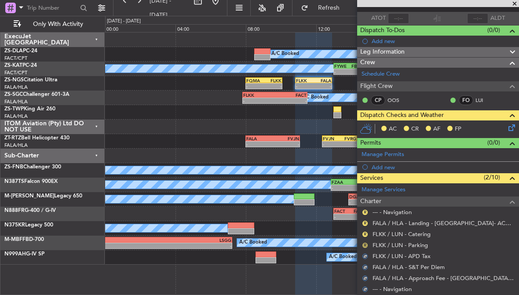
click at [364, 244] on button "R" at bounding box center [364, 245] width 5 height 5
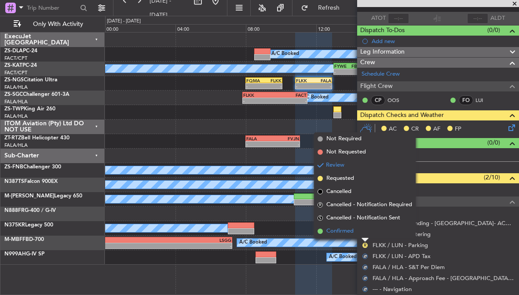
click at [354, 230] on li "Confirmed" at bounding box center [365, 231] width 102 height 13
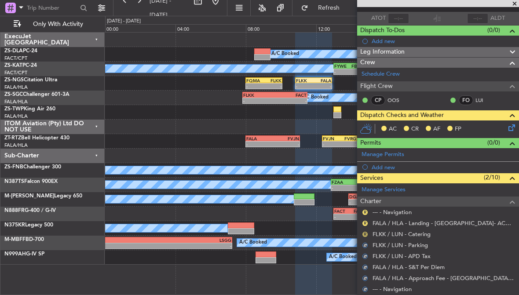
click at [364, 232] on button "R" at bounding box center [364, 234] width 5 height 5
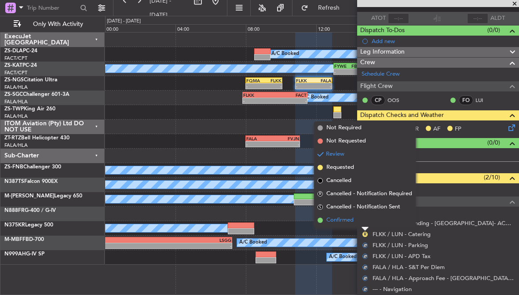
click at [353, 222] on span "Confirmed" at bounding box center [339, 220] width 27 height 9
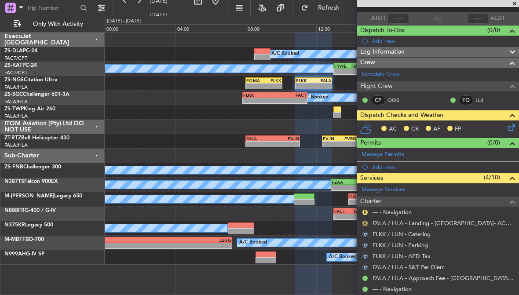
click at [365, 221] on button "R" at bounding box center [364, 223] width 5 height 5
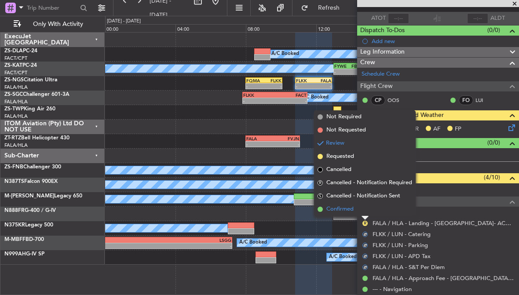
click at [353, 210] on span "Confirmed" at bounding box center [339, 209] width 27 height 9
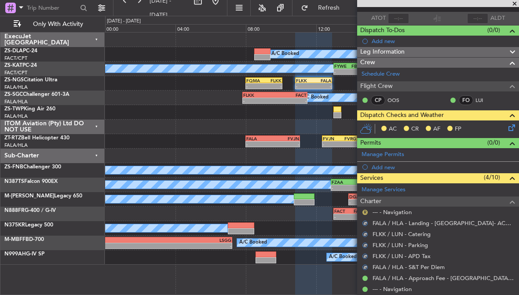
click at [365, 211] on button "R" at bounding box center [364, 212] width 5 height 5
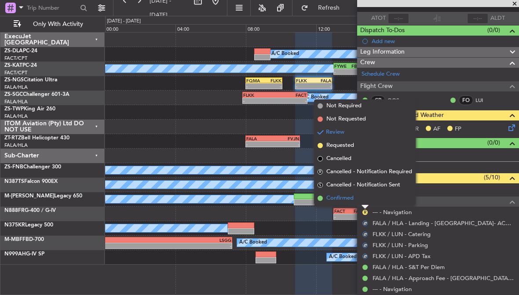
click at [354, 201] on li "Confirmed" at bounding box center [365, 198] width 102 height 13
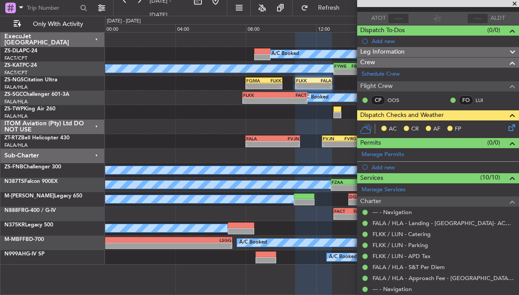
click at [511, 129] on icon at bounding box center [510, 126] width 7 height 7
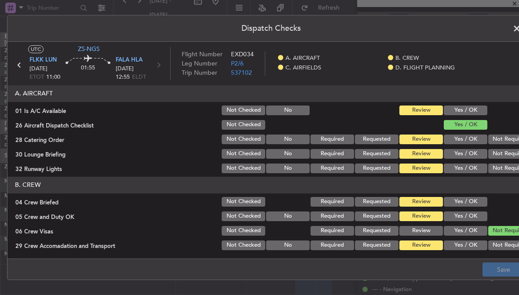
click at [478, 110] on button "Yes / OK" at bounding box center [466, 111] width 44 height 10
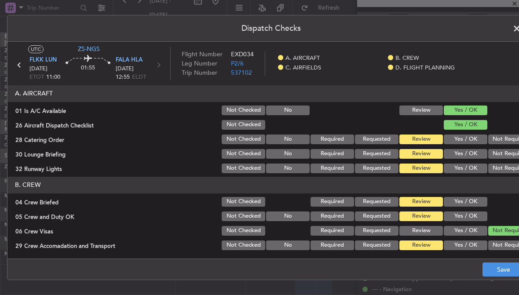
click at [507, 141] on button "Not Required" at bounding box center [510, 140] width 44 height 10
click at [504, 167] on button "Not Required" at bounding box center [510, 169] width 44 height 10
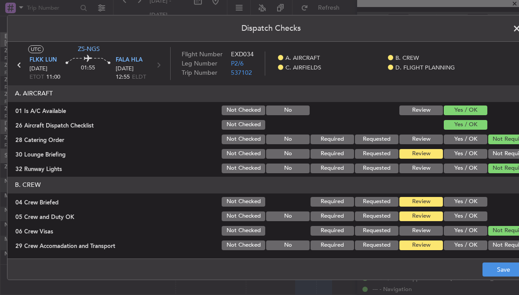
click at [506, 155] on button "Not Required" at bounding box center [510, 154] width 44 height 10
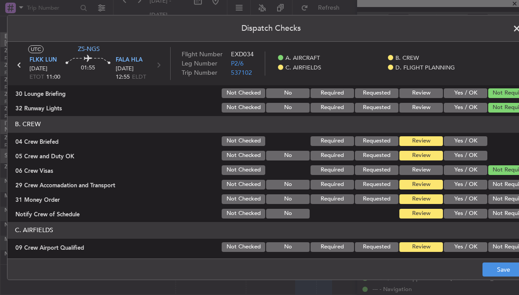
click at [481, 142] on button "Yes / OK" at bounding box center [466, 141] width 44 height 10
click at [480, 155] on button "Yes / OK" at bounding box center [466, 156] width 44 height 10
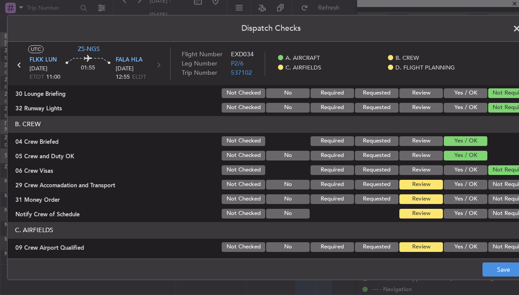
click at [501, 188] on button "Not Required" at bounding box center [510, 185] width 44 height 10
click at [502, 199] on button "Not Required" at bounding box center [510, 199] width 44 height 10
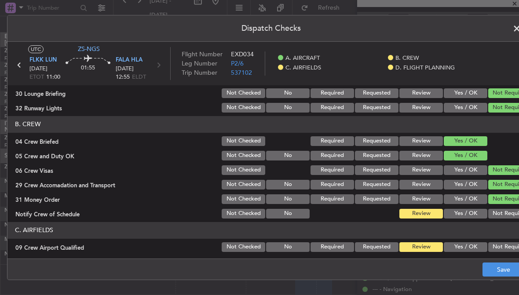
click at [503, 214] on button "Not Required" at bounding box center [510, 214] width 44 height 10
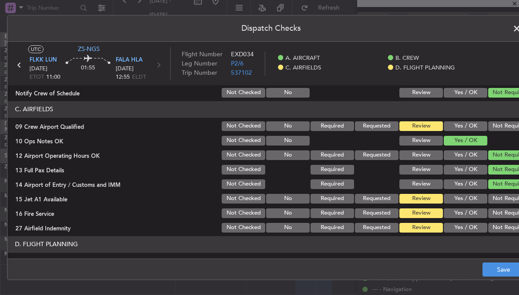
scroll to position [190, 0]
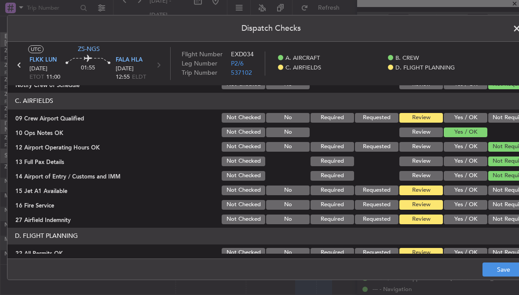
click at [504, 113] on button "Not Required" at bounding box center [510, 118] width 44 height 10
click at [501, 186] on button "Not Required" at bounding box center [510, 191] width 44 height 10
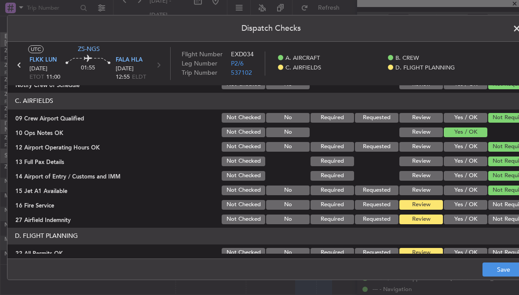
click at [505, 205] on button "Not Required" at bounding box center [510, 205] width 44 height 10
click at [497, 222] on button "Not Required" at bounding box center [510, 220] width 44 height 10
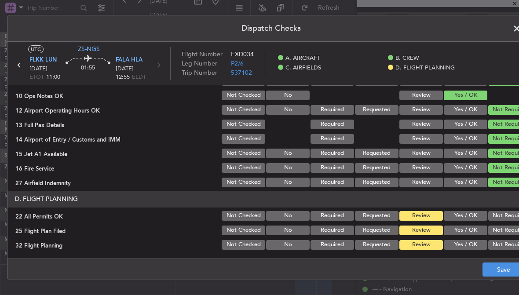
scroll to position [227, 0]
click at [495, 213] on button "Not Required" at bounding box center [510, 216] width 44 height 10
click at [470, 244] on button "Yes / OK" at bounding box center [466, 245] width 44 height 10
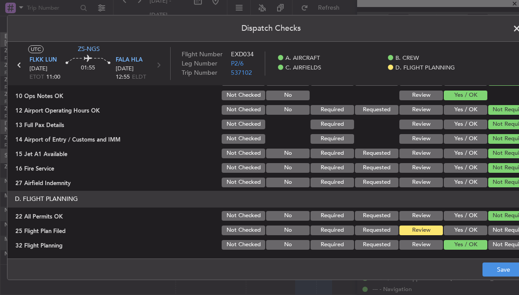
click at [472, 233] on button "Yes / OK" at bounding box center [466, 231] width 44 height 10
click at [487, 270] on button "Save" at bounding box center [503, 270] width 42 height 14
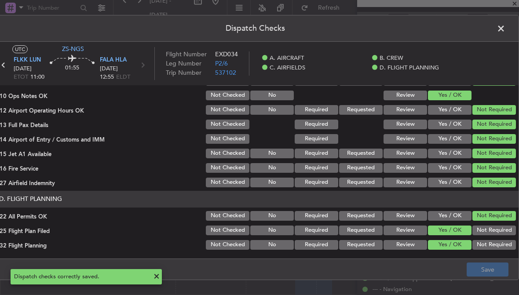
scroll to position [0, 16]
click at [505, 28] on span at bounding box center [505, 31] width 0 height 18
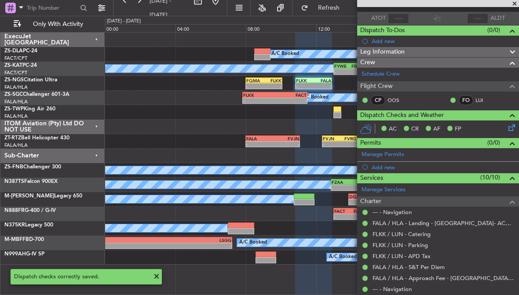
click at [512, 3] on span at bounding box center [514, 4] width 9 height 8
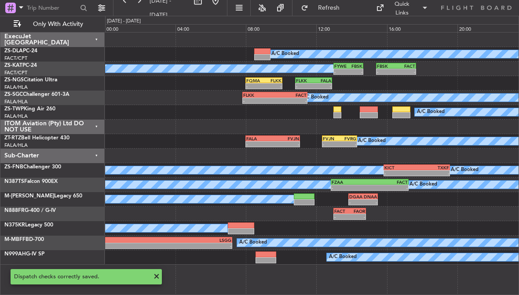
scroll to position [0, 0]
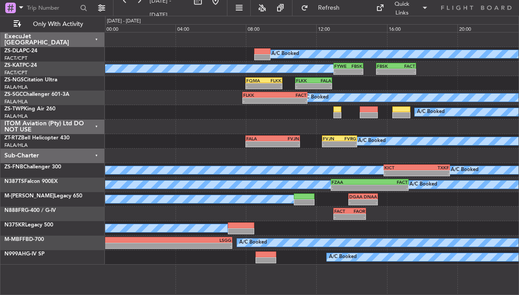
click at [274, 84] on div "-" at bounding box center [273, 86] width 18 height 5
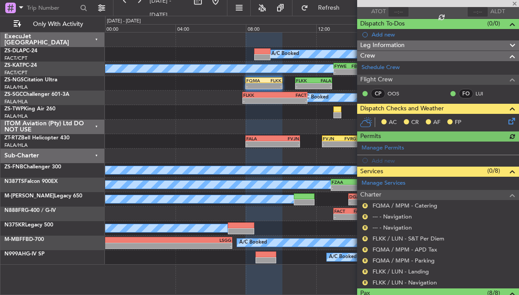
scroll to position [66, 0]
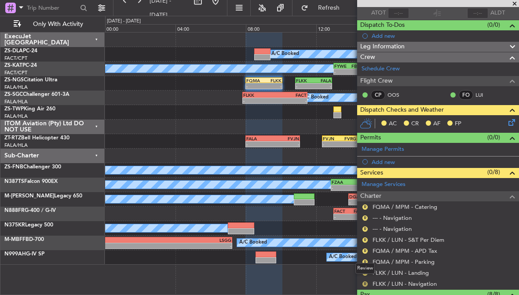
click at [365, 282] on button "R" at bounding box center [364, 283] width 5 height 5
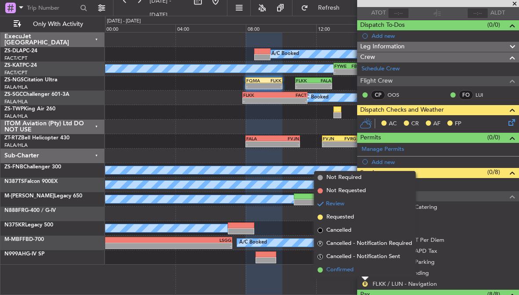
click at [354, 269] on li "Confirmed" at bounding box center [365, 269] width 102 height 13
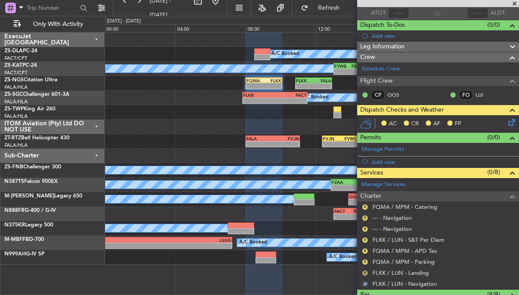
click at [365, 272] on button "R" at bounding box center [364, 272] width 5 height 5
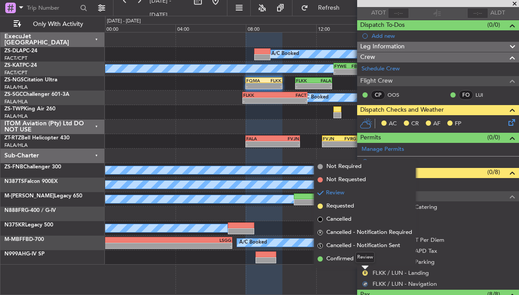
click at [356, 263] on mat-tooltip-component "Review" at bounding box center [365, 257] width 32 height 23
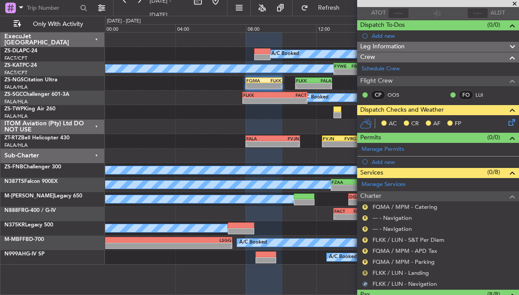
click at [364, 272] on button "R" at bounding box center [364, 272] width 5 height 5
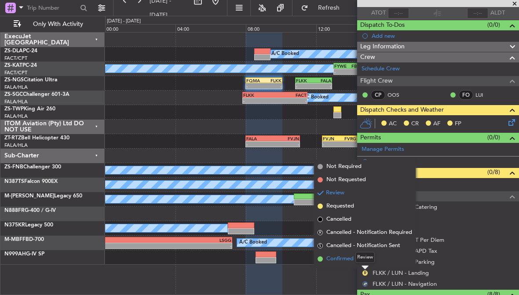
click at [344, 259] on span "Confirmed" at bounding box center [339, 259] width 27 height 9
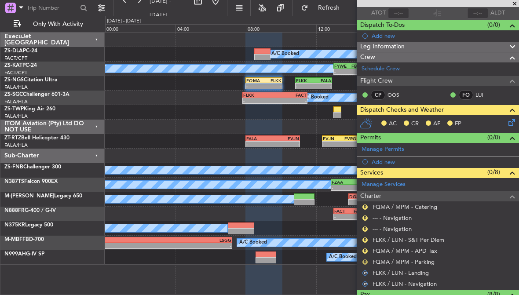
click at [365, 259] on button "R" at bounding box center [364, 261] width 5 height 5
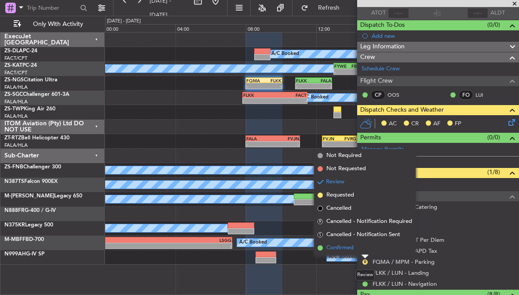
click at [342, 251] on span "Confirmed" at bounding box center [339, 248] width 27 height 9
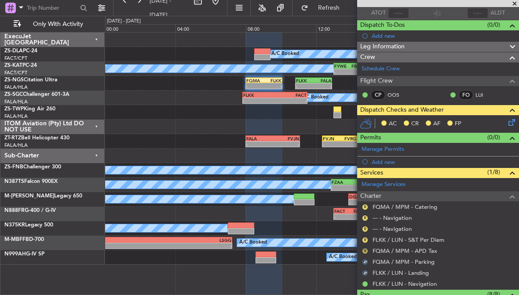
click at [364, 251] on button "R" at bounding box center [364, 250] width 5 height 5
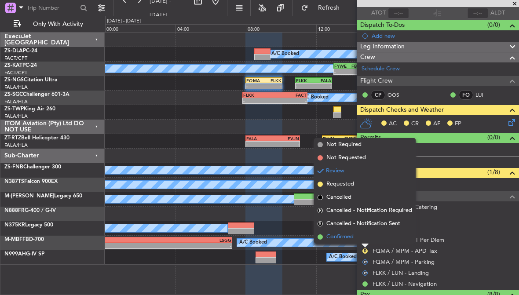
click at [347, 237] on span "Confirmed" at bounding box center [339, 237] width 27 height 9
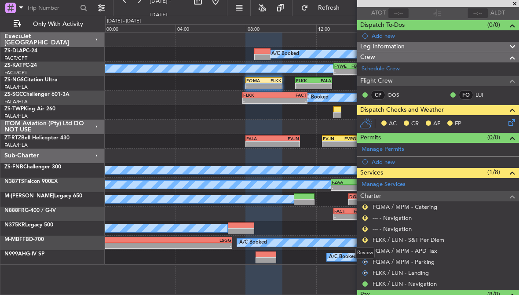
click at [363, 241] on div "R" at bounding box center [364, 240] width 7 height 7
click at [364, 238] on button "R" at bounding box center [364, 239] width 5 height 5
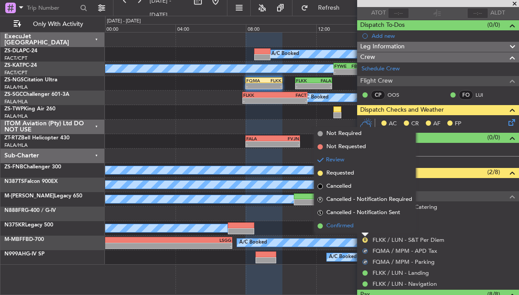
click at [352, 226] on span "Confirmed" at bounding box center [339, 226] width 27 height 9
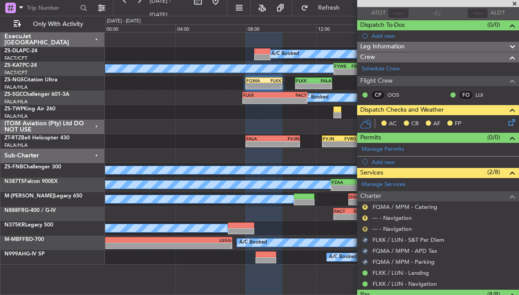
click at [365, 226] on button "R" at bounding box center [364, 228] width 5 height 5
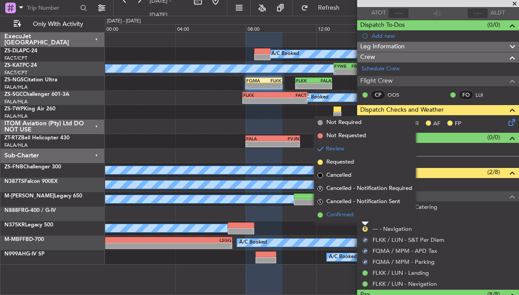
click at [350, 214] on span "Confirmed" at bounding box center [339, 215] width 27 height 9
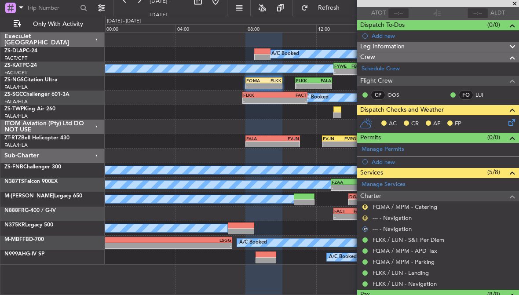
click at [365, 217] on button "R" at bounding box center [364, 217] width 5 height 5
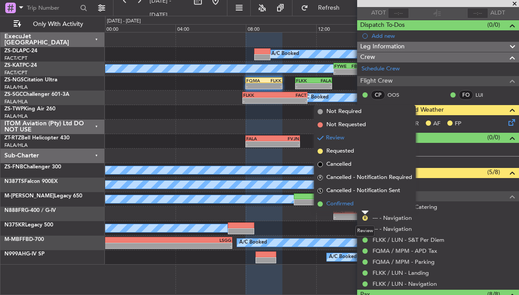
click at [357, 207] on li "Confirmed" at bounding box center [365, 203] width 102 height 13
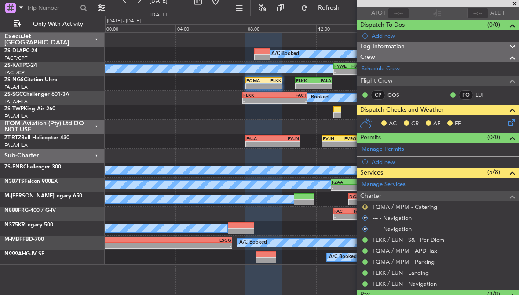
click at [365, 208] on button "R" at bounding box center [364, 206] width 5 height 5
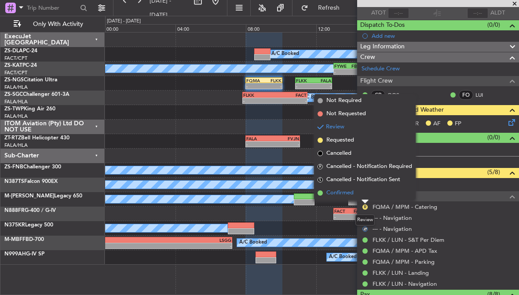
click at [360, 193] on li "Confirmed" at bounding box center [365, 192] width 102 height 13
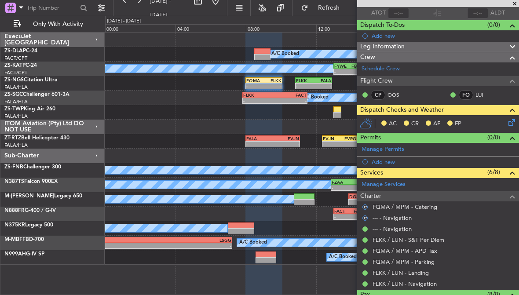
click at [511, 123] on icon at bounding box center [510, 120] width 7 height 7
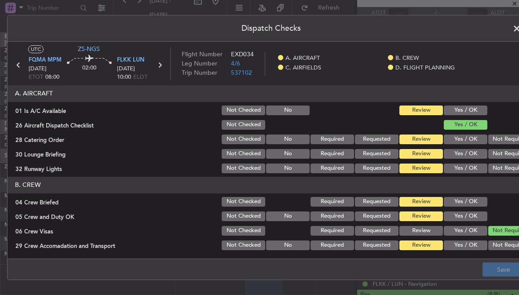
click at [477, 109] on button "Yes / OK" at bounding box center [466, 111] width 44 height 10
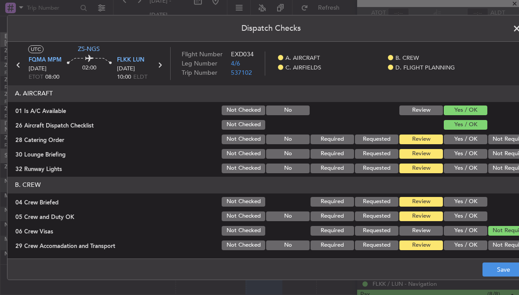
click at [502, 140] on button "Not Required" at bounding box center [510, 140] width 44 height 10
click at [503, 152] on button "Not Required" at bounding box center [510, 154] width 44 height 10
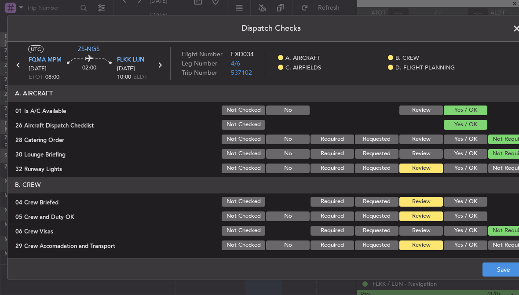
click at [504, 172] on button "Not Required" at bounding box center [510, 169] width 44 height 10
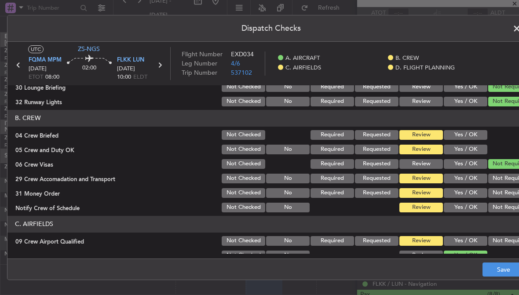
scroll to position [71, 0]
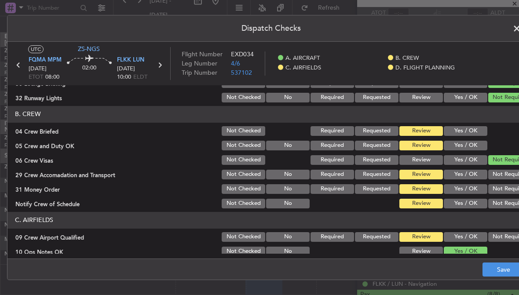
click at [482, 129] on button "Yes / OK" at bounding box center [466, 131] width 44 height 10
click at [483, 146] on button "Yes / OK" at bounding box center [466, 146] width 44 height 10
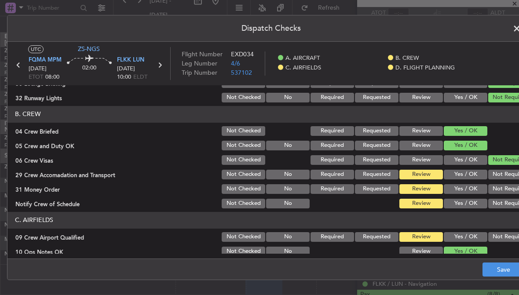
click at [503, 177] on button "Not Required" at bounding box center [510, 175] width 44 height 10
click at [503, 188] on button "Not Required" at bounding box center [510, 189] width 44 height 10
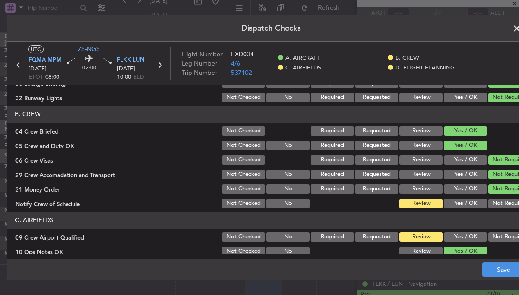
click at [504, 203] on button "Not Required" at bounding box center [510, 204] width 44 height 10
click at [500, 235] on button "Not Required" at bounding box center [510, 237] width 44 height 10
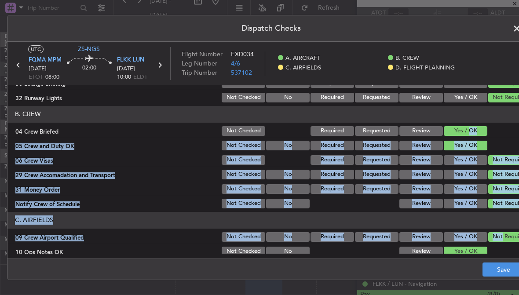
click at [447, 109] on header "B. CREW" at bounding box center [270, 114] width 527 height 17
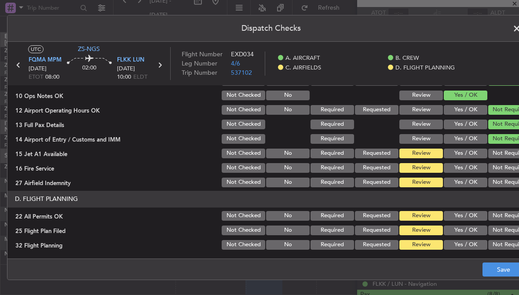
scroll to position [227, 0]
click at [507, 153] on button "Not Required" at bounding box center [510, 154] width 44 height 10
click at [507, 170] on button "Not Required" at bounding box center [510, 168] width 44 height 10
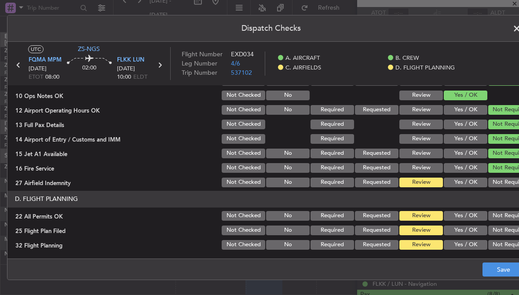
click at [506, 182] on button "Not Required" at bounding box center [510, 183] width 44 height 10
click at [500, 211] on button "Not Required" at bounding box center [510, 216] width 44 height 10
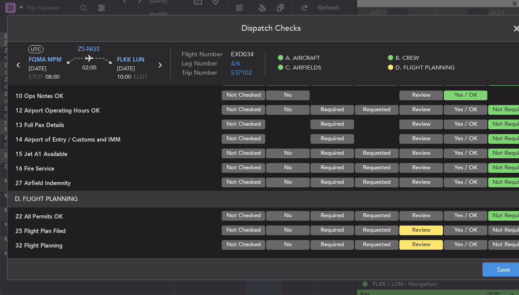
click at [471, 233] on button "Yes / OK" at bounding box center [466, 231] width 44 height 10
click at [470, 245] on button "Yes / OK" at bounding box center [466, 245] width 44 height 10
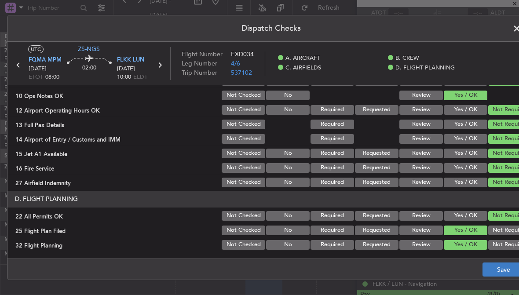
click at [491, 270] on button "Save" at bounding box center [503, 270] width 42 height 14
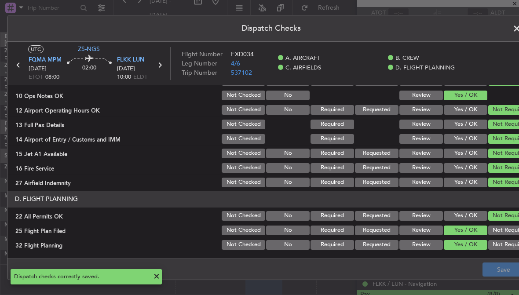
click at [518, 28] on span at bounding box center [521, 31] width 0 height 18
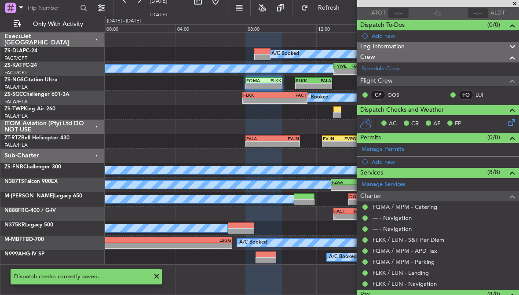
click at [514, 5] on span at bounding box center [514, 4] width 9 height 8
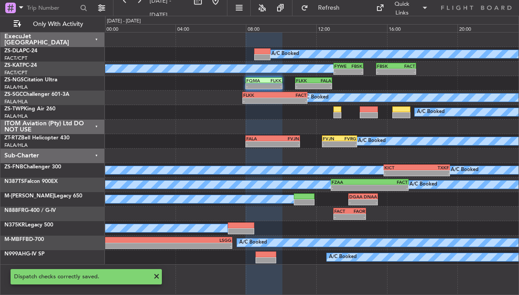
type input "0"
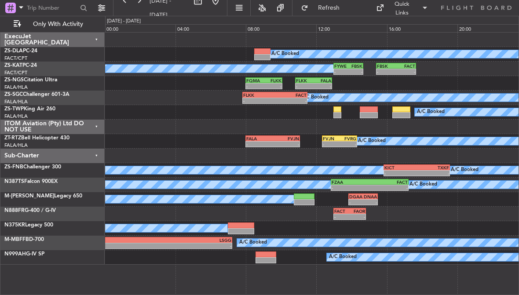
click at [356, 66] on div "FBSK" at bounding box center [355, 65] width 14 height 5
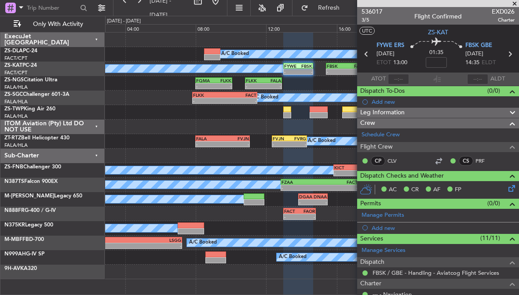
click at [323, 109] on div at bounding box center [319, 109] width 18 height 6
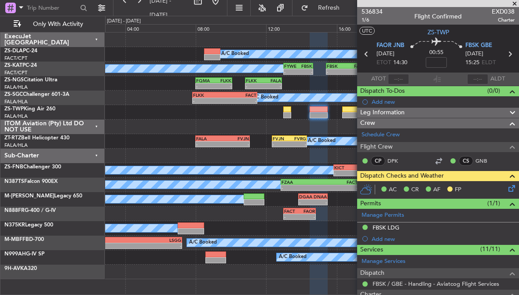
click at [515, 4] on span at bounding box center [514, 4] width 9 height 8
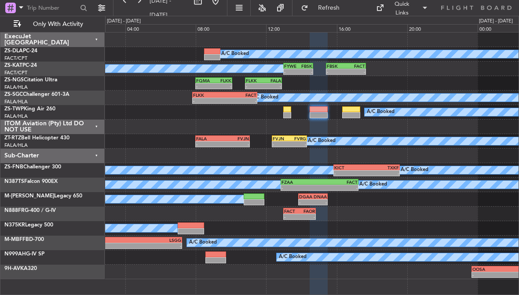
type input "0"
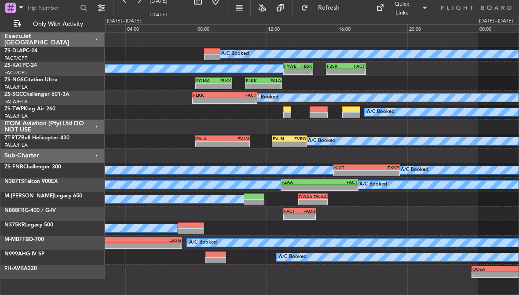
click at [356, 112] on div at bounding box center [351, 115] width 18 height 6
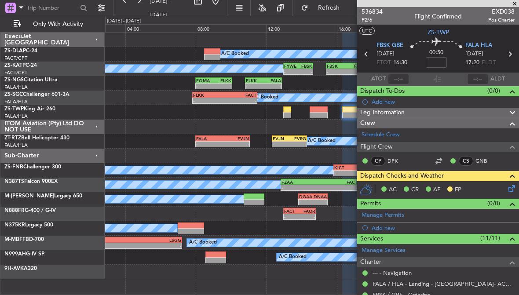
click at [517, 0] on span at bounding box center [514, 4] width 9 height 8
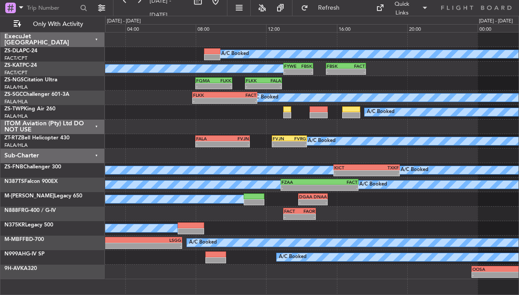
click at [320, 114] on div at bounding box center [319, 115] width 18 height 6
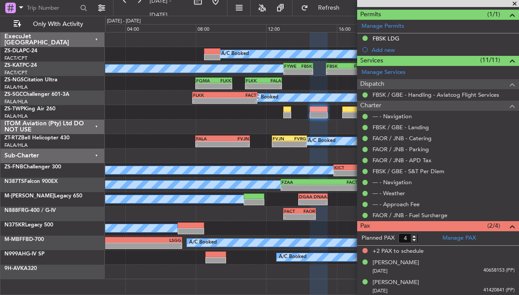
scroll to position [188, 0]
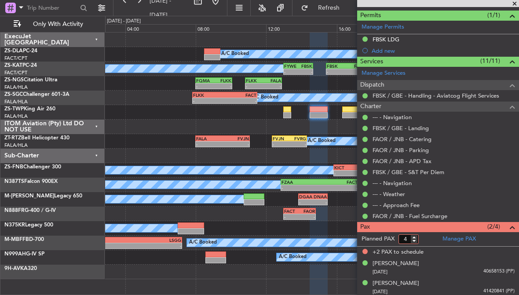
click at [415, 238] on input "4" at bounding box center [408, 239] width 20 height 10
type input "3"
type input "2"
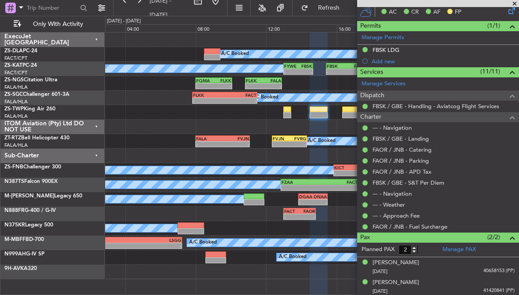
scroll to position [177, 0]
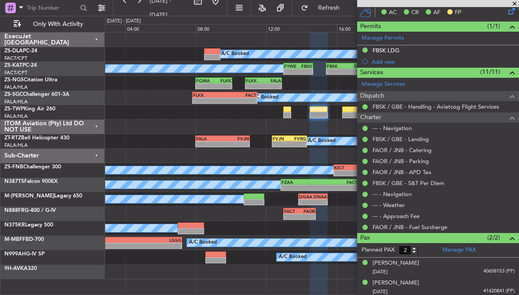
click at [513, 3] on span at bounding box center [514, 4] width 9 height 8
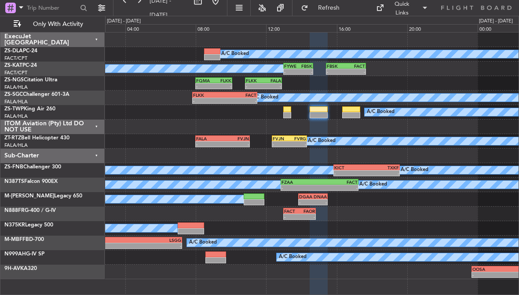
type input "0"
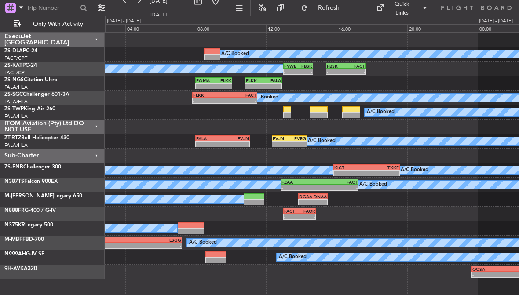
scroll to position [0, 0]
click at [513, 4] on div "Quick Links" at bounding box center [436, 8] width 165 height 16
click at [244, 98] on div "-" at bounding box center [241, 100] width 32 height 5
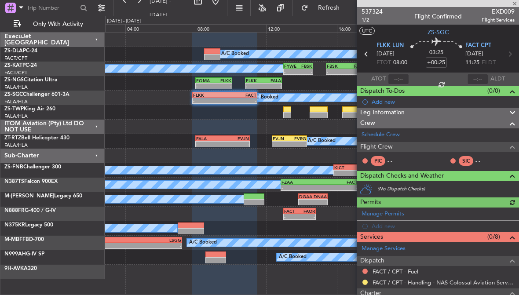
click at [514, 4] on div at bounding box center [438, 3] width 162 height 7
click at [512, 4] on span at bounding box center [514, 4] width 9 height 8
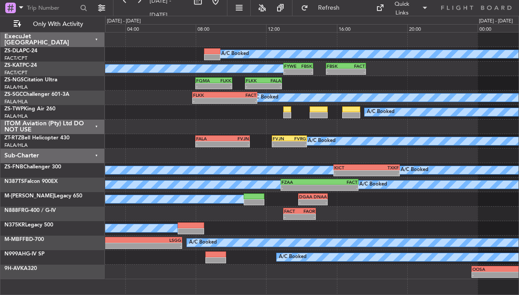
click at [323, 107] on div at bounding box center [319, 109] width 18 height 6
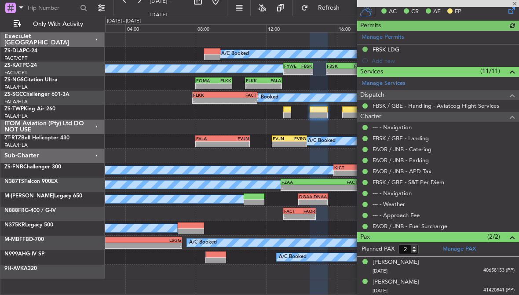
scroll to position [177, 0]
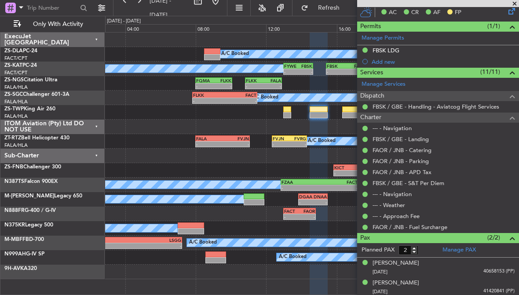
click at [514, 3] on span at bounding box center [514, 4] width 9 height 8
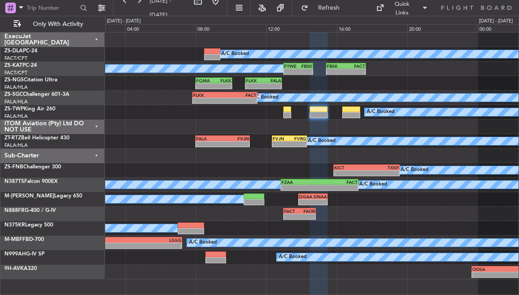
type input "0"
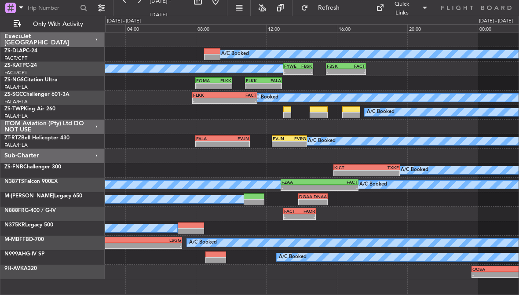
scroll to position [0, 0]
click at [344, 184] on div "FACT" at bounding box center [338, 181] width 38 height 5
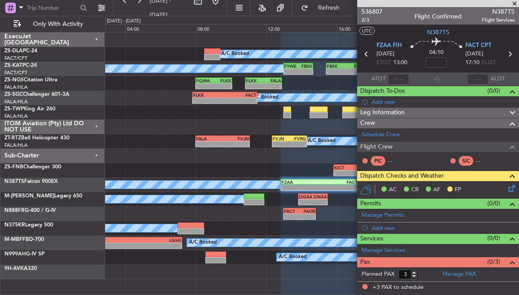
click at [513, 4] on span at bounding box center [514, 4] width 9 height 8
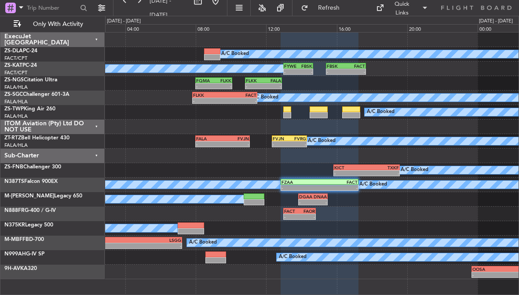
type input "0"
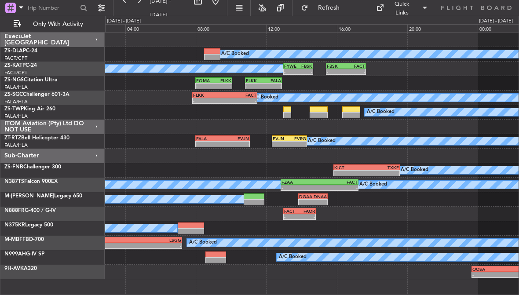
click at [379, 173] on div "-" at bounding box center [382, 173] width 32 height 5
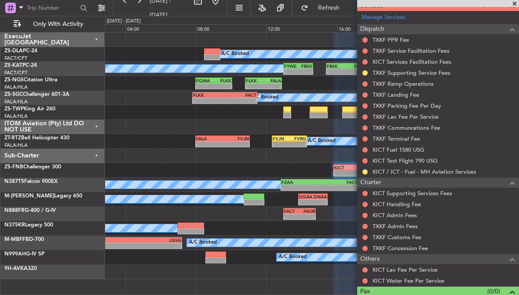
scroll to position [273, 0]
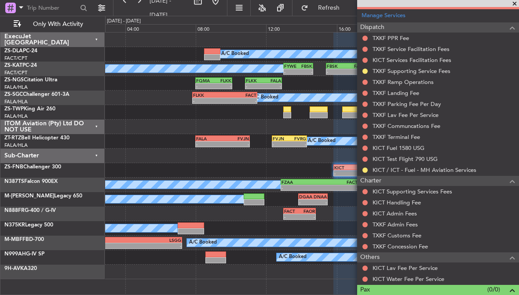
click at [513, 5] on span at bounding box center [514, 4] width 9 height 8
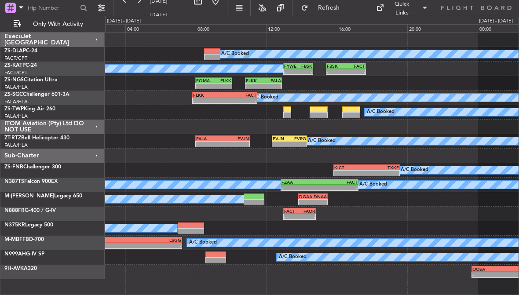
scroll to position [0, 0]
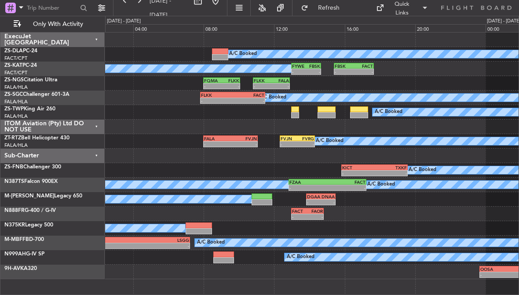
click at [475, 133] on div at bounding box center [311, 127] width 413 height 15
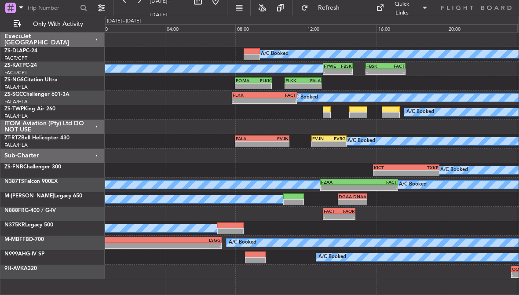
click at [255, 54] on div at bounding box center [252, 51] width 16 height 6
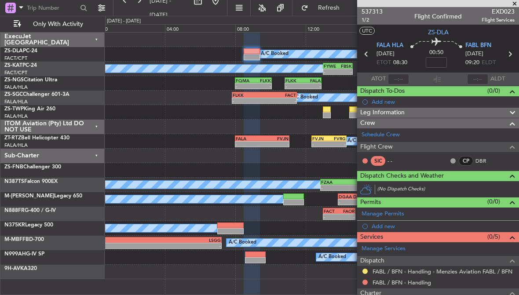
click at [514, 4] on span at bounding box center [514, 4] width 9 height 8
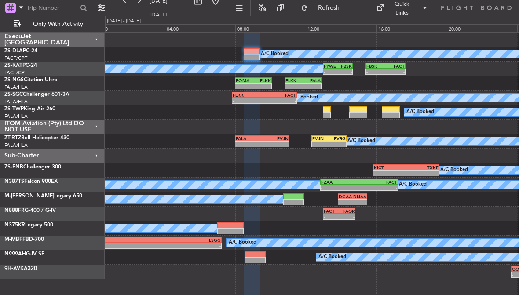
type input "0"
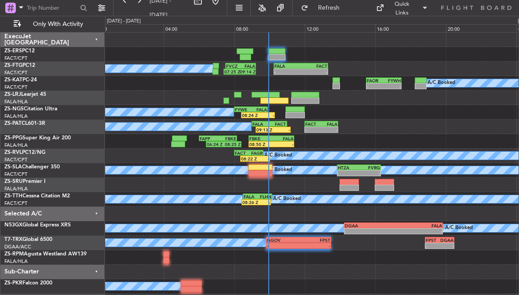
click at [0, 108] on div "A/C Booked A/C Booked A/C Booked A/C Booked A/C Booked A/C Booked A/C Booked A/…" at bounding box center [259, 155] width 519 height 279
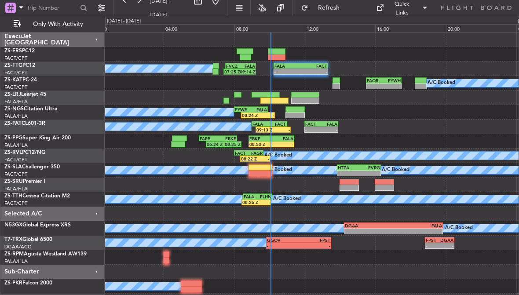
click at [308, 65] on div "FACT" at bounding box center [314, 65] width 26 height 5
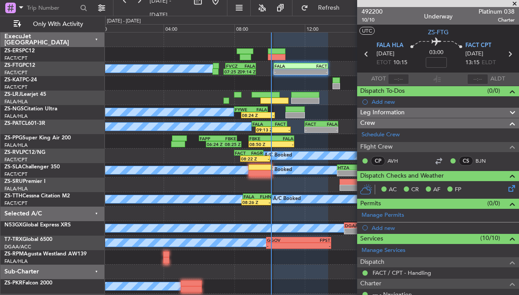
click at [514, 1] on span at bounding box center [514, 4] width 9 height 8
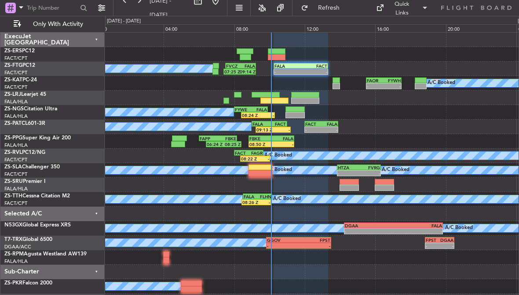
type input "0"
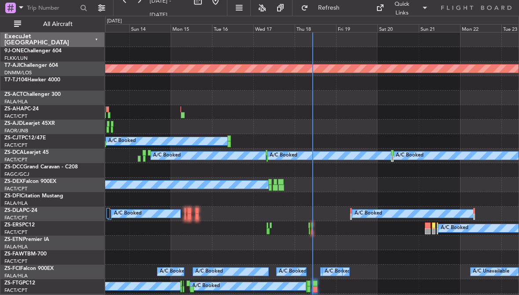
click at [319, 30] on div "Thu 18" at bounding box center [315, 28] width 41 height 8
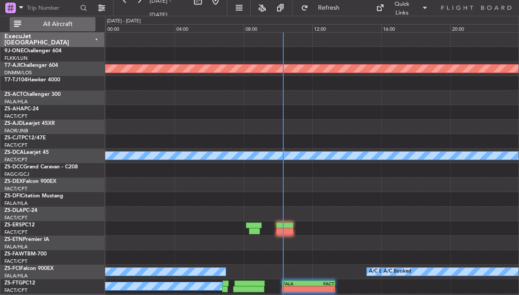
click at [43, 26] on span "All Aircraft" at bounding box center [58, 24] width 70 height 6
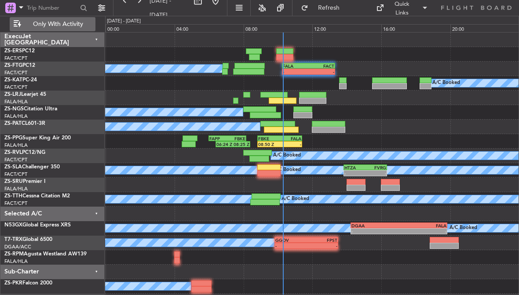
click at [285, 55] on div at bounding box center [285, 57] width 18 height 6
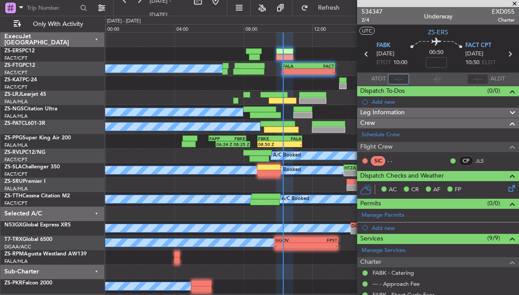
click at [396, 76] on input "text" at bounding box center [398, 79] width 21 height 11
type input "10:12"
click at [511, 2] on span at bounding box center [514, 4] width 9 height 8
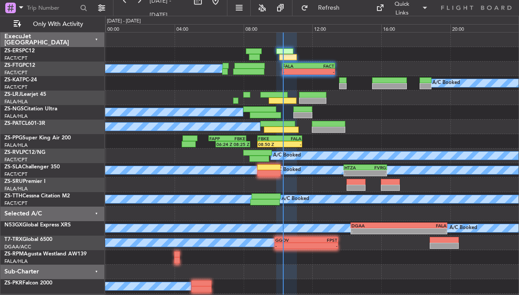
type input "0"
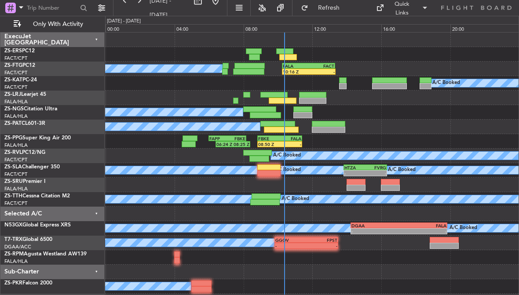
click at [270, 167] on div at bounding box center [268, 167] width 23 height 6
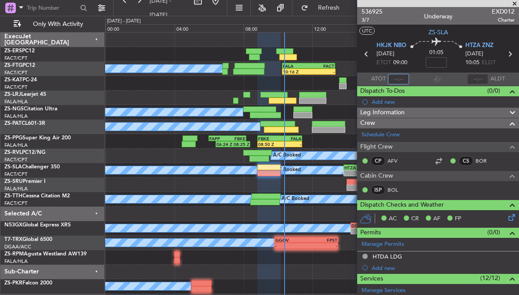
click at [399, 78] on input "text" at bounding box center [398, 79] width 21 height 11
type input "10:19"
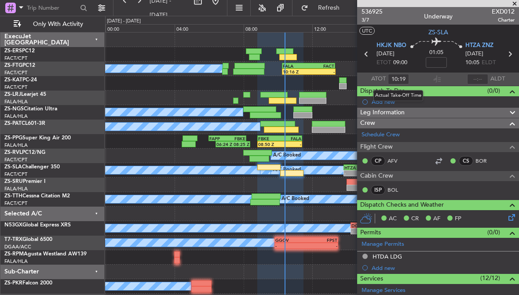
click at [514, 4] on span at bounding box center [514, 4] width 9 height 8
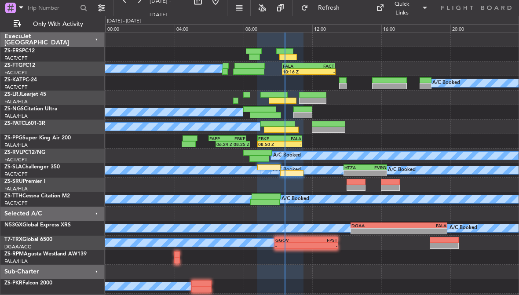
type input "0"
